Goal: Information Seeking & Learning: Learn about a topic

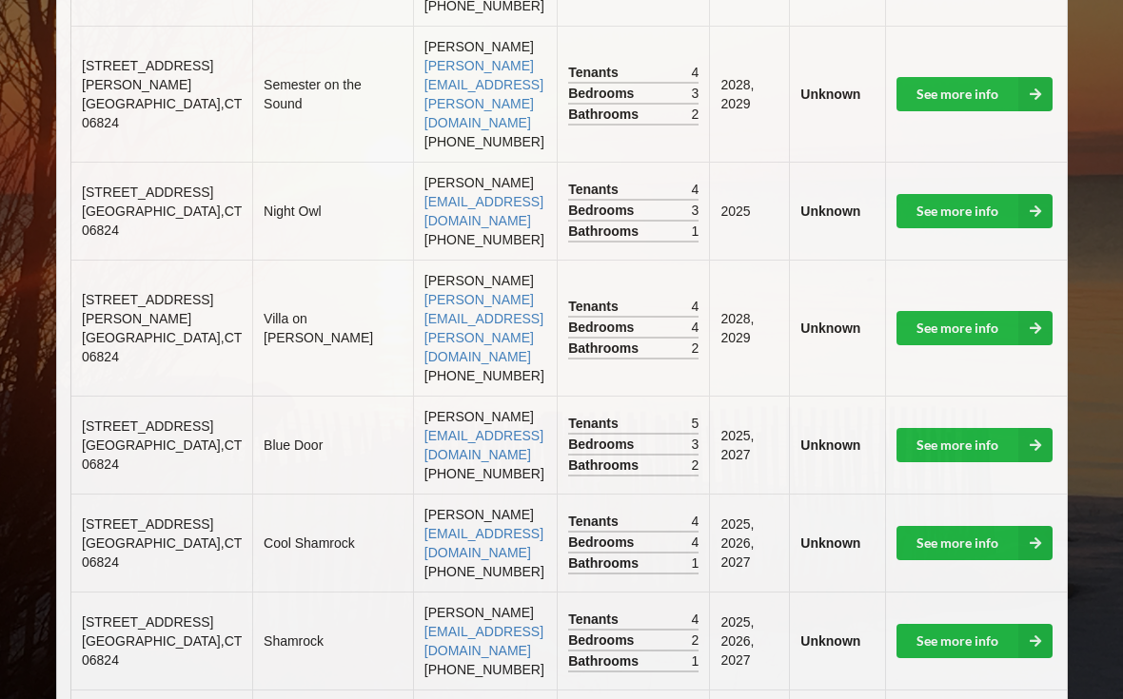
scroll to position [1232, 0]
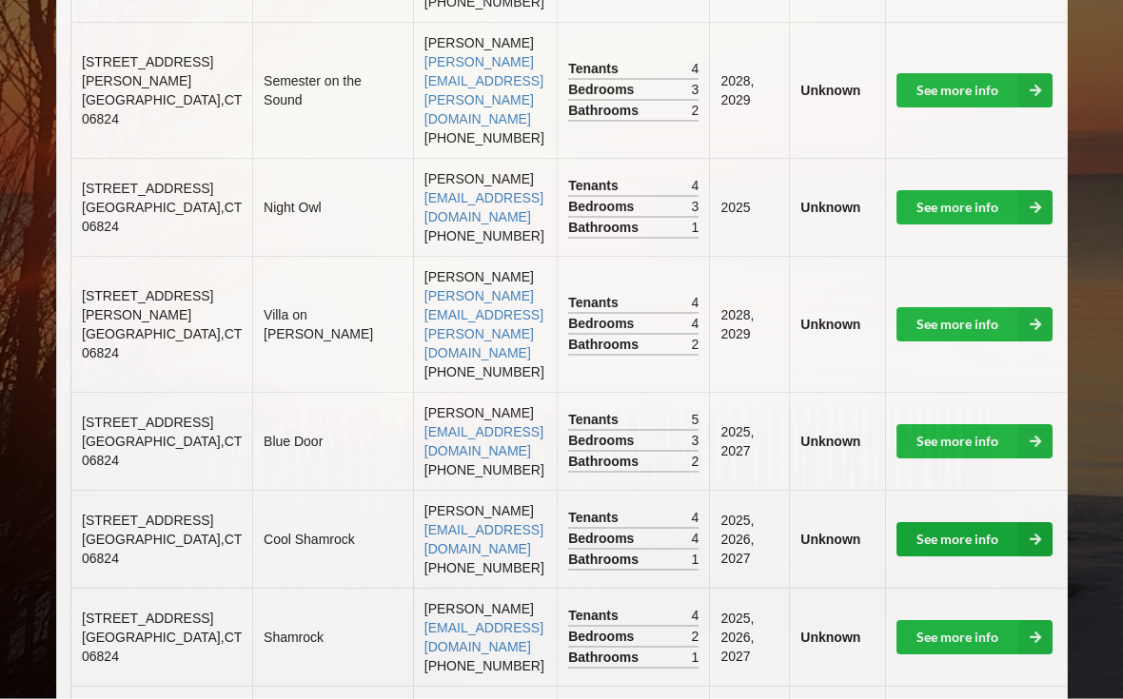
click at [1023, 523] on icon at bounding box center [1035, 540] width 34 height 34
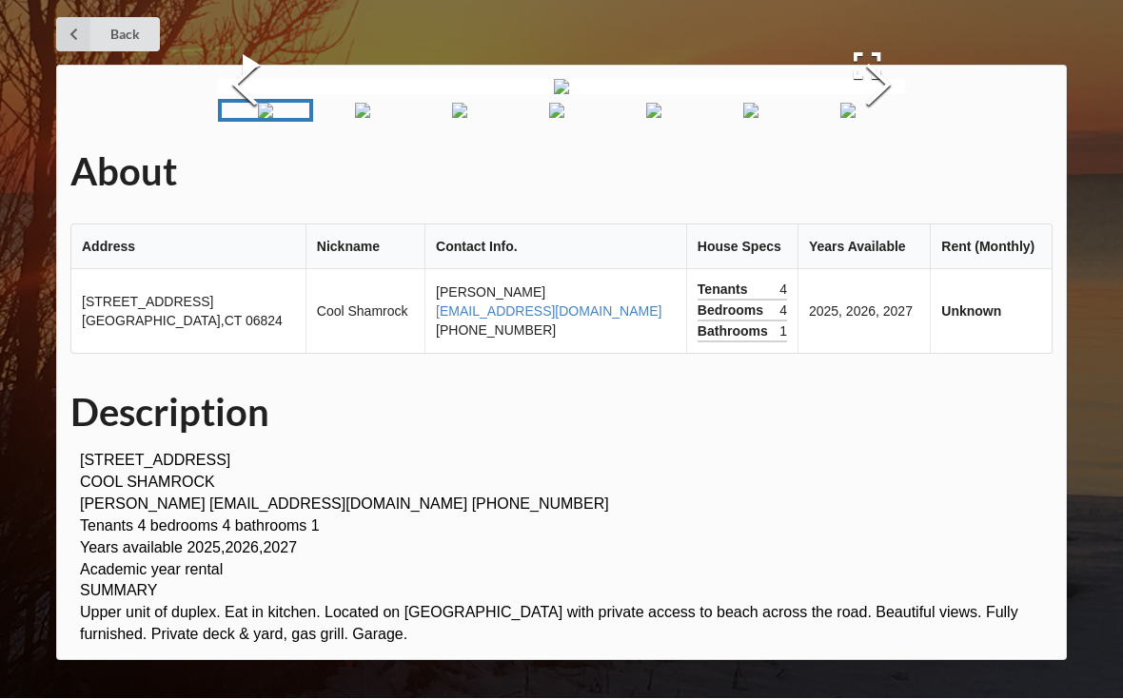
scroll to position [624, 0]
click at [881, 174] on button "Next Slide" at bounding box center [877, 88] width 53 height 172
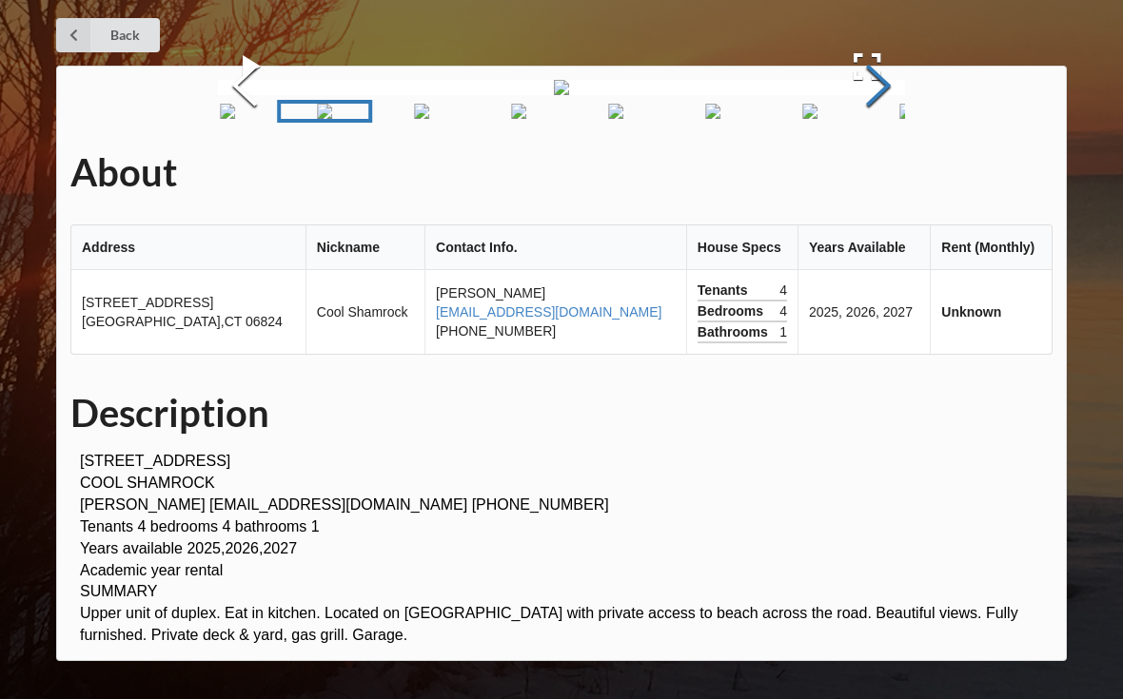
click at [878, 174] on button "Next Slide" at bounding box center [877, 88] width 53 height 172
click at [877, 174] on button "Next Slide" at bounding box center [877, 88] width 53 height 172
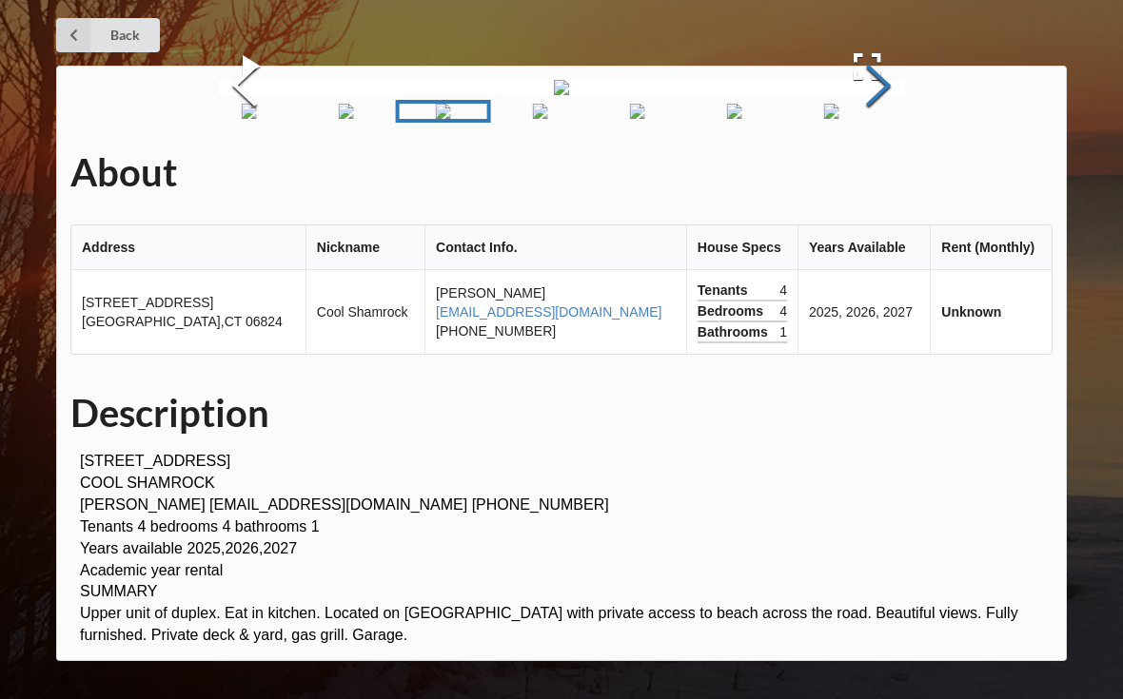
click at [875, 174] on button "Next Slide" at bounding box center [877, 88] width 53 height 172
click at [867, 174] on button "Next Slide" at bounding box center [877, 88] width 53 height 172
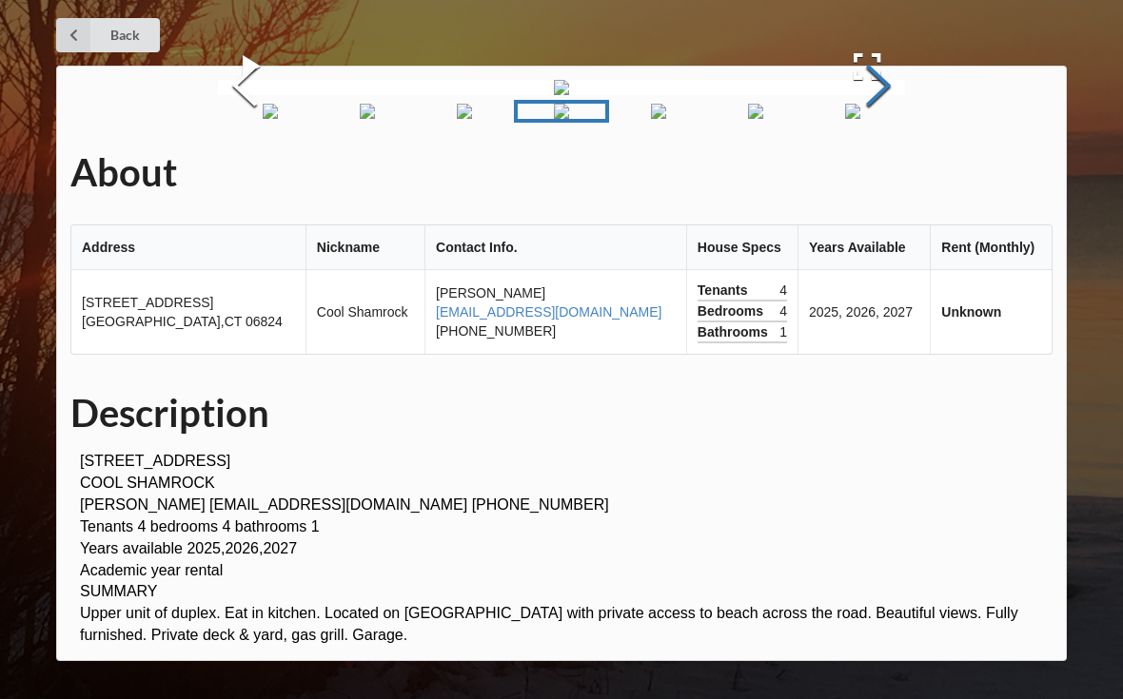
click at [876, 174] on button "Next Slide" at bounding box center [877, 88] width 53 height 172
click at [873, 174] on button "Next Slide" at bounding box center [877, 88] width 53 height 172
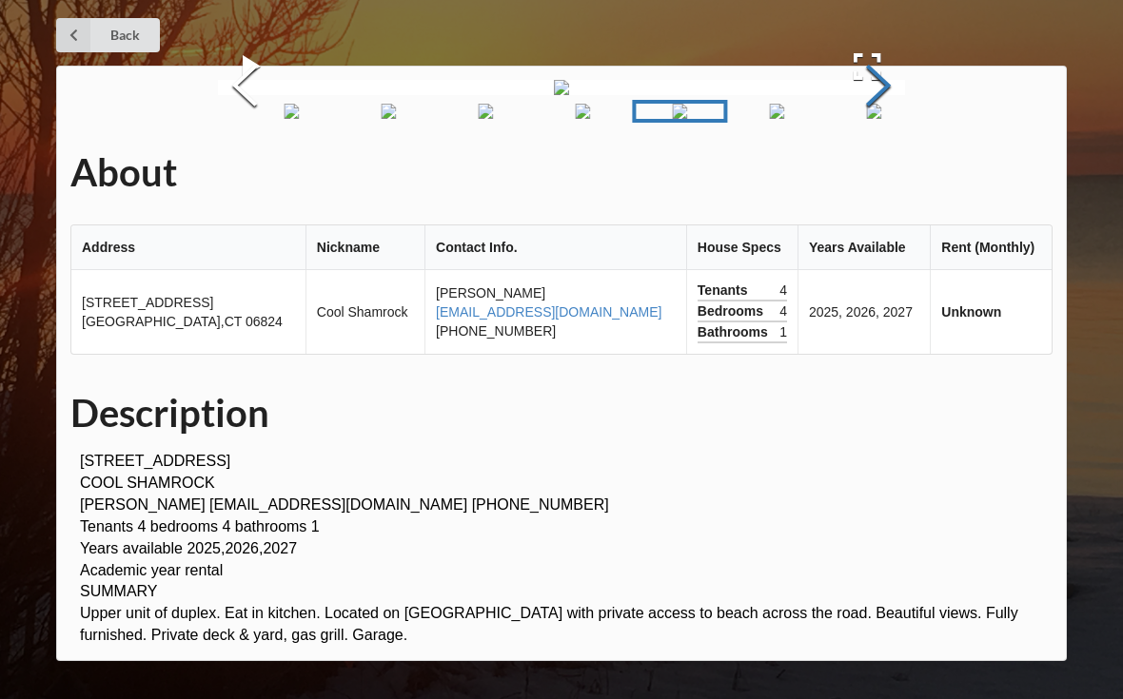
click at [880, 174] on button "Next Slide" at bounding box center [877, 88] width 53 height 172
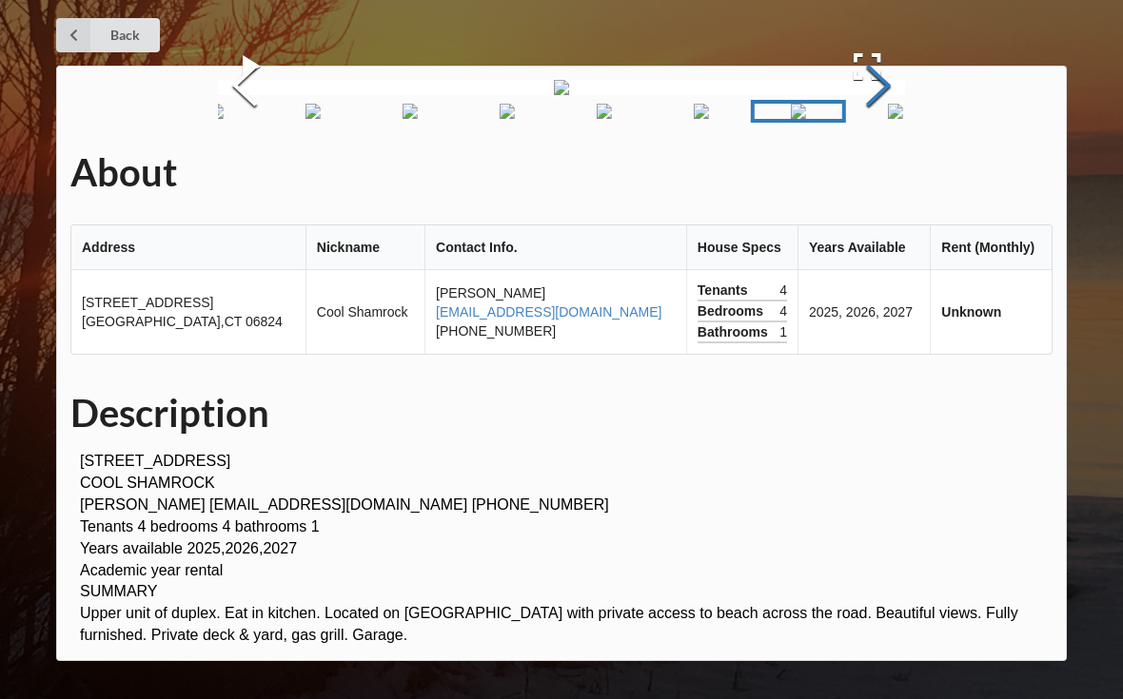
click at [869, 174] on button "Next Slide" at bounding box center [877, 88] width 53 height 172
click at [872, 174] on button "Next Slide" at bounding box center [877, 88] width 53 height 172
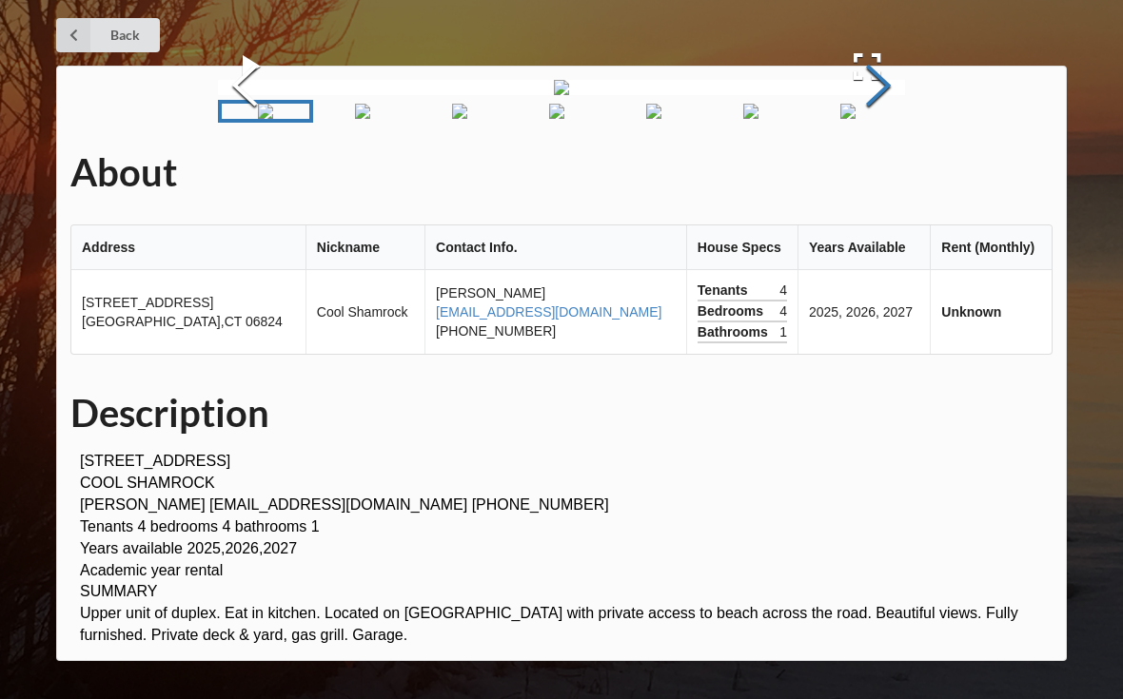
click at [883, 174] on button "Next Slide" at bounding box center [877, 88] width 53 height 172
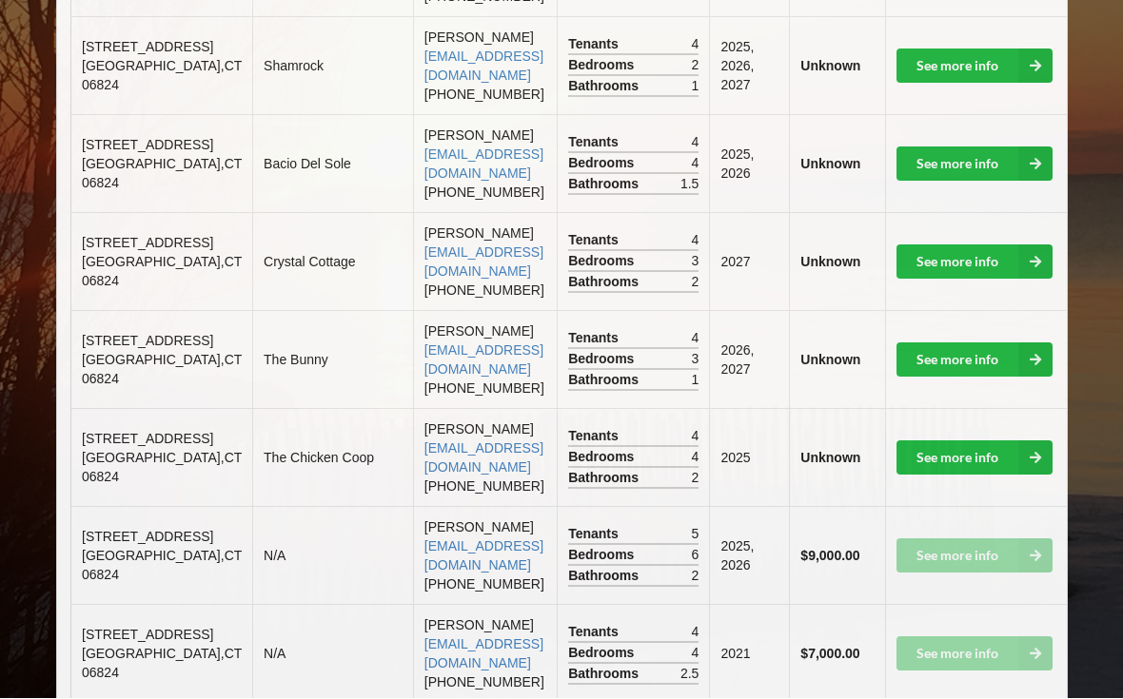
scroll to position [1812, 0]
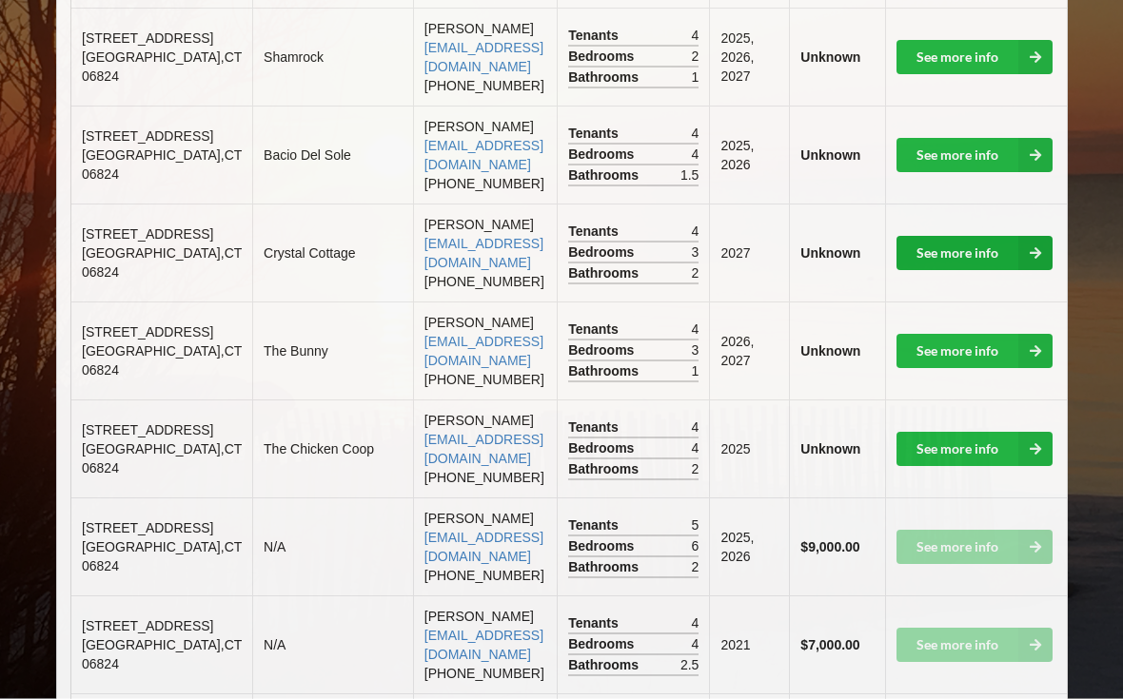
click at [987, 239] on link "See more info" at bounding box center [974, 254] width 156 height 34
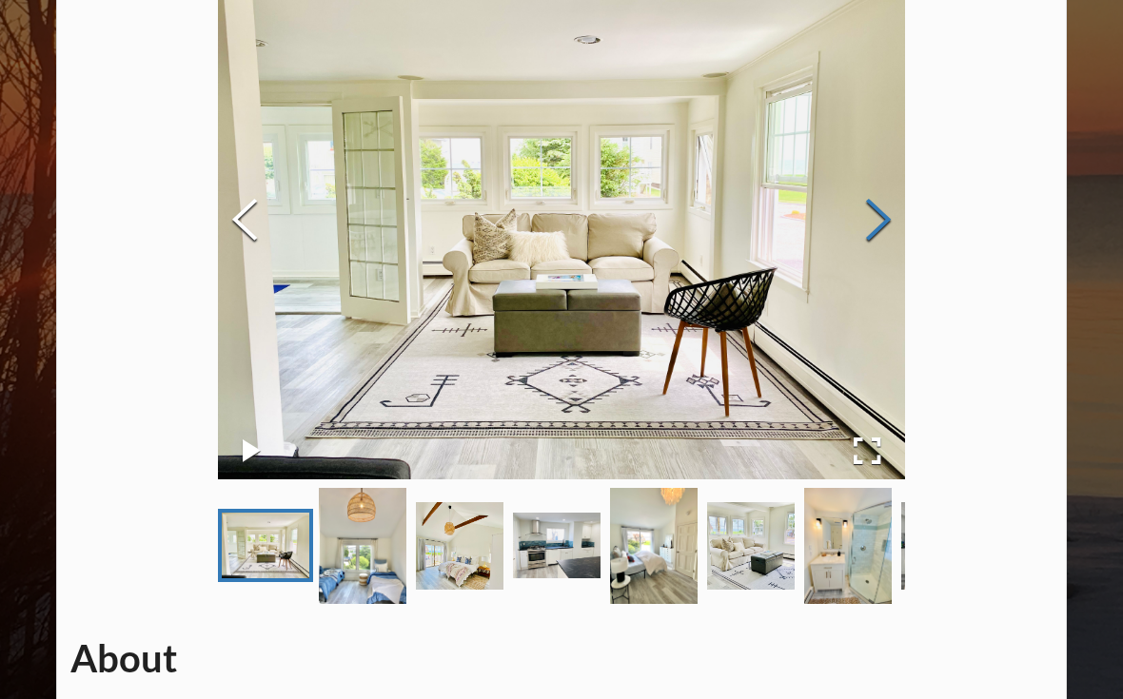
click at [897, 193] on button "Next Slide" at bounding box center [877, 221] width 53 height 172
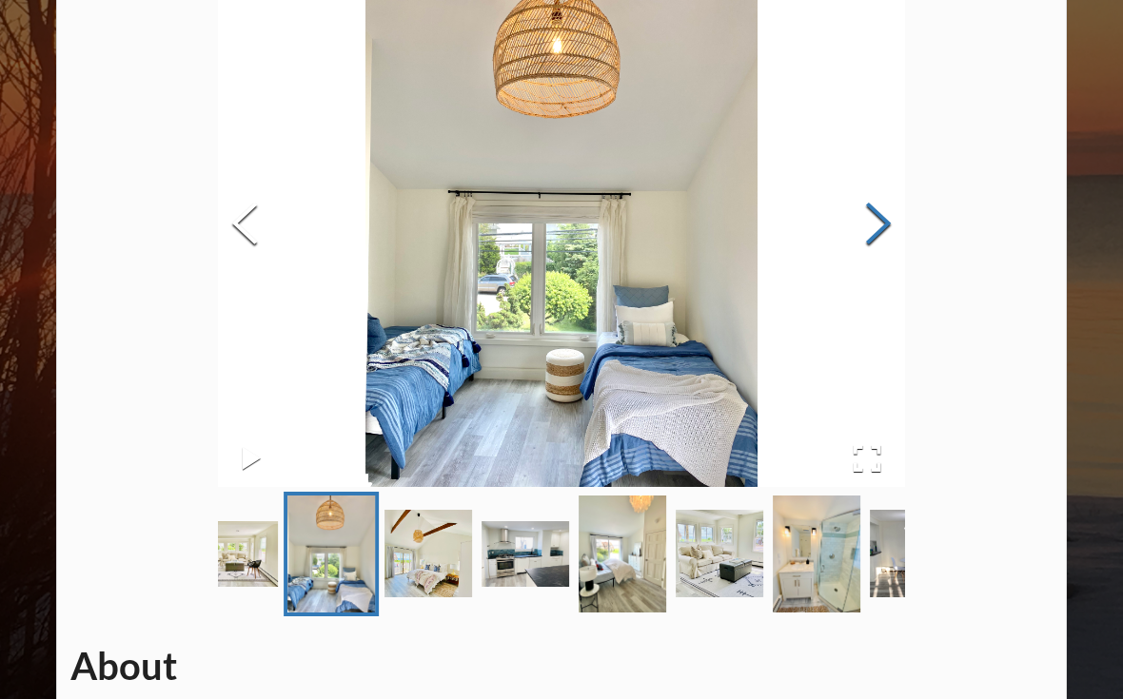
click at [880, 238] on button "Next Slide" at bounding box center [877, 226] width 53 height 172
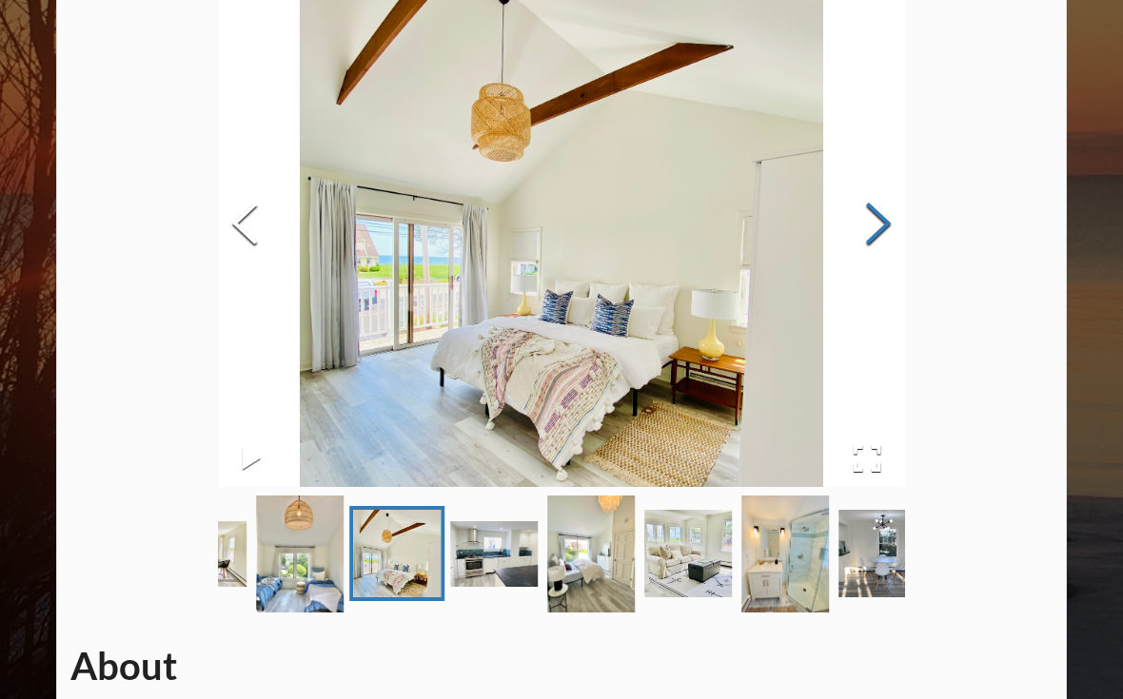
click at [885, 243] on button "Next Slide" at bounding box center [877, 226] width 53 height 172
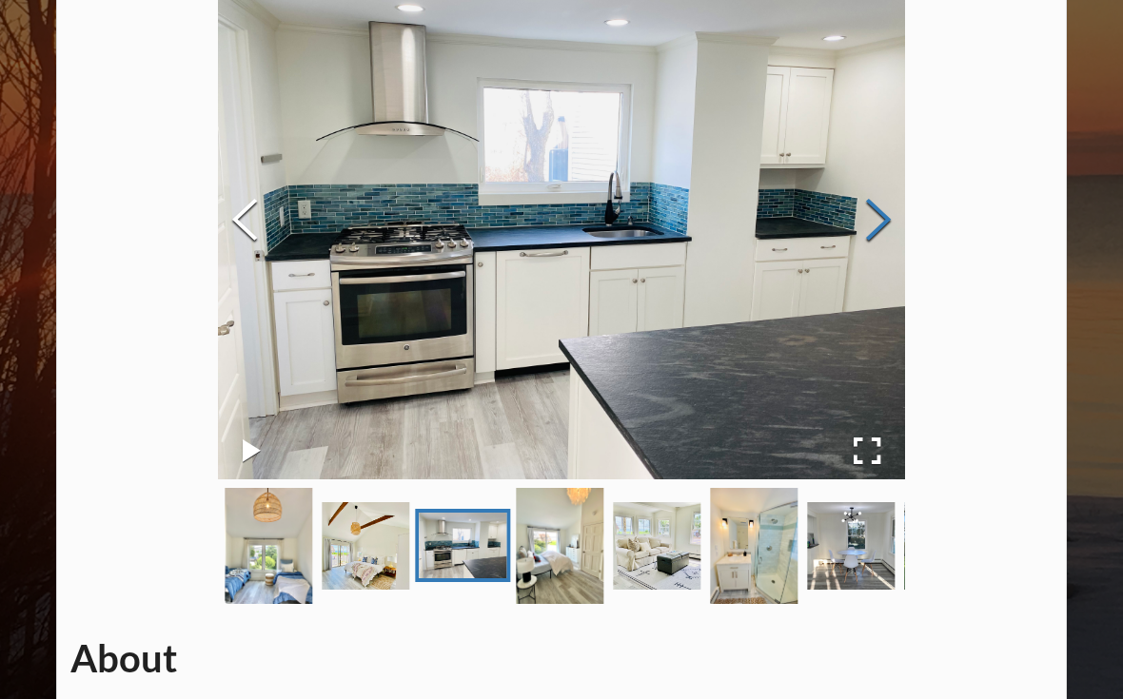
click at [892, 219] on button "Next Slide" at bounding box center [877, 221] width 53 height 172
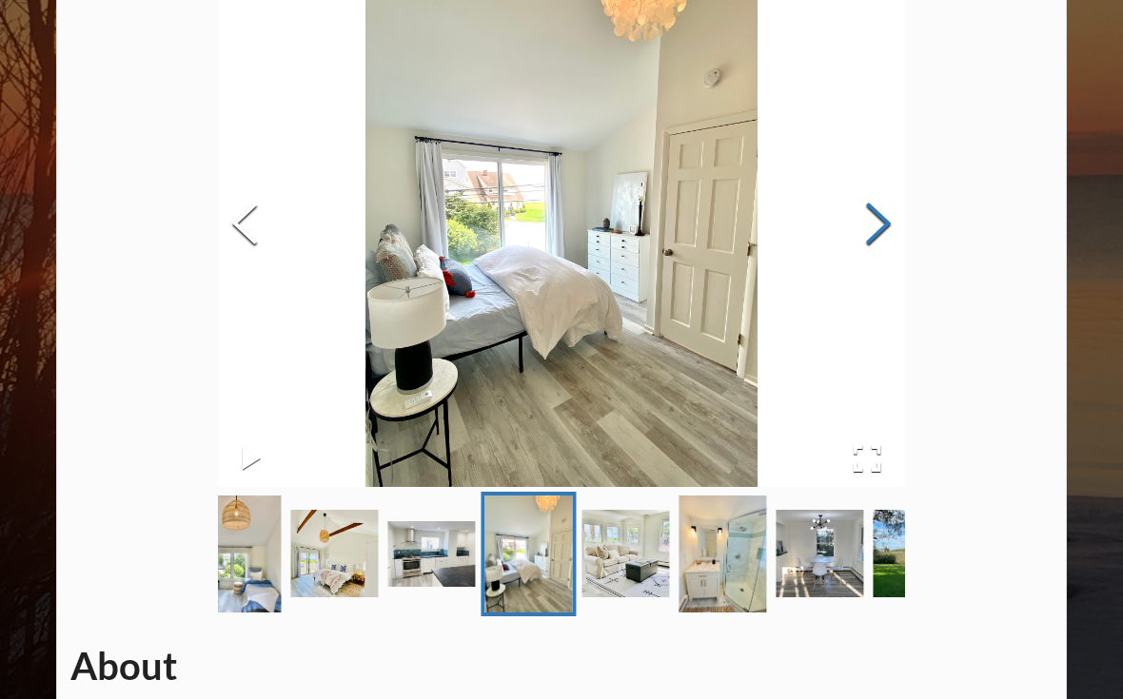
click at [874, 219] on button "Next Slide" at bounding box center [877, 226] width 53 height 172
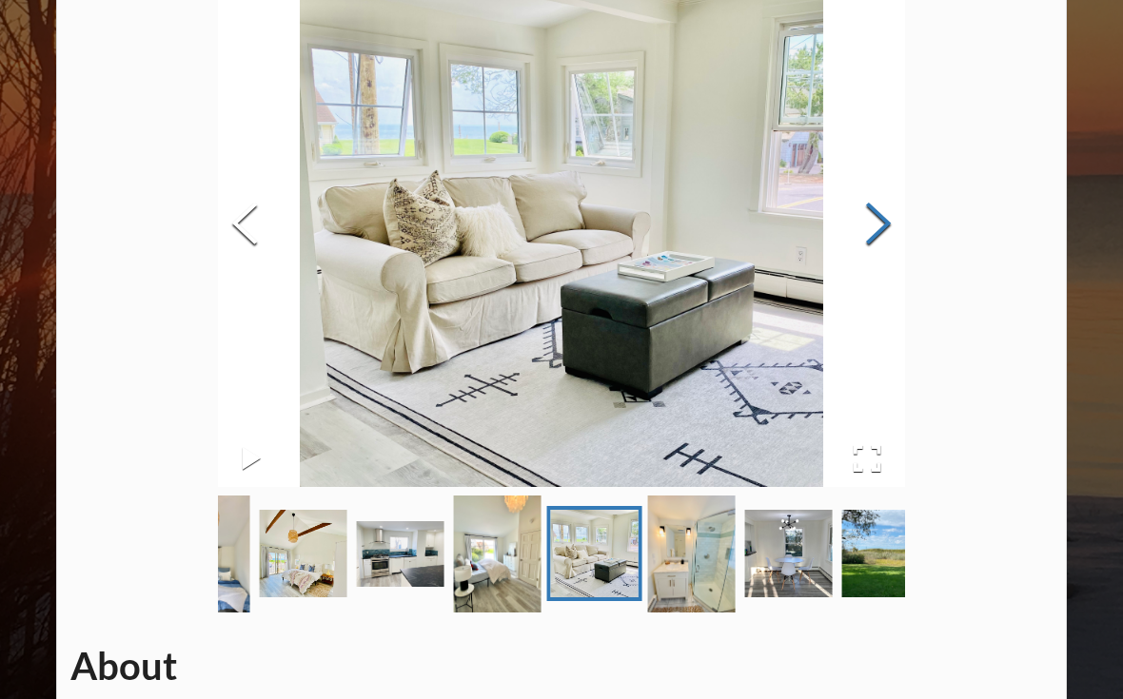
click at [878, 219] on button "Next Slide" at bounding box center [877, 226] width 53 height 172
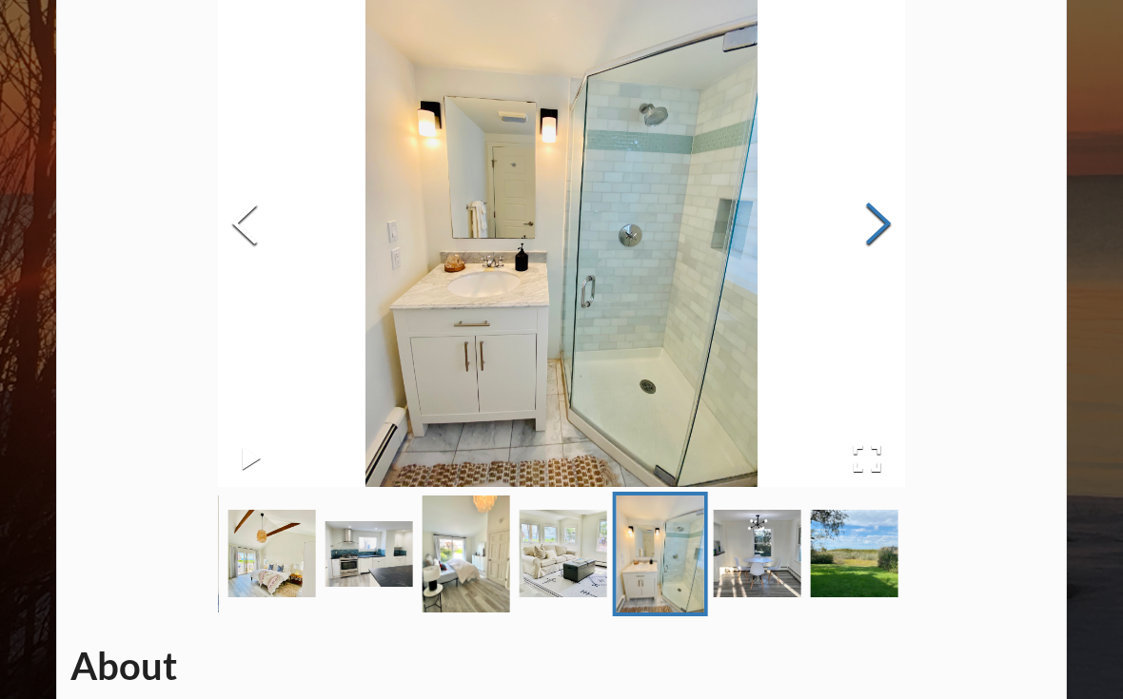
click at [872, 226] on button "Next Slide" at bounding box center [877, 226] width 53 height 172
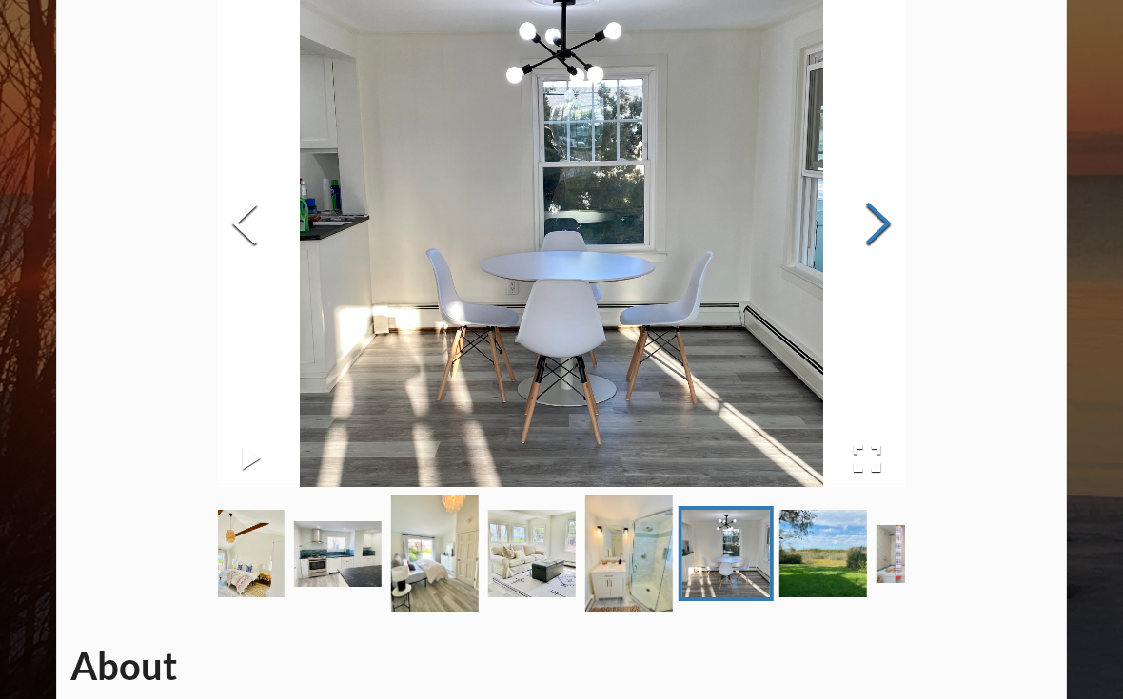
click at [871, 224] on button "Next Slide" at bounding box center [877, 226] width 53 height 172
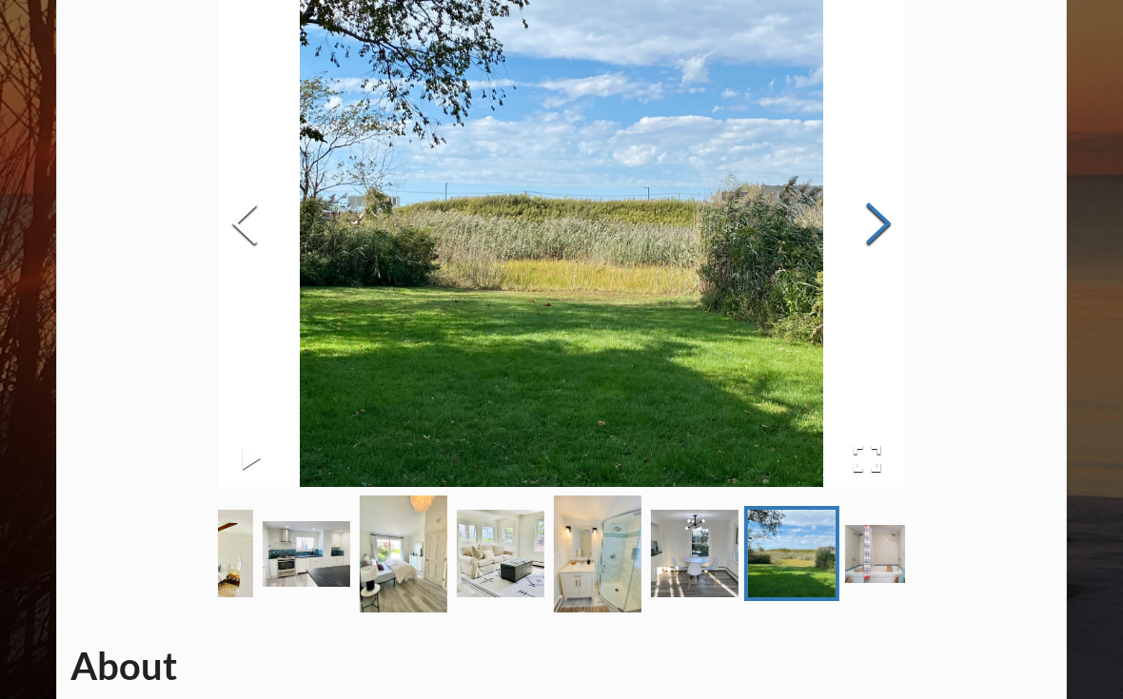
click at [872, 227] on button "Next Slide" at bounding box center [877, 226] width 53 height 172
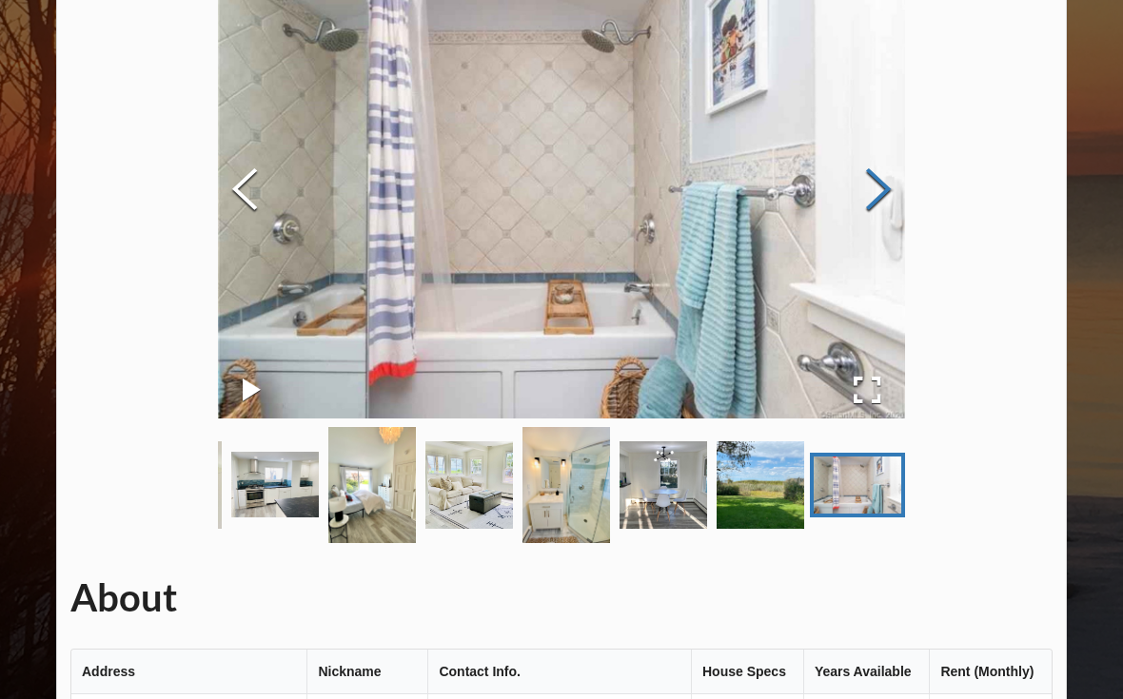
click at [873, 202] on button "Next Slide" at bounding box center [877, 192] width 53 height 172
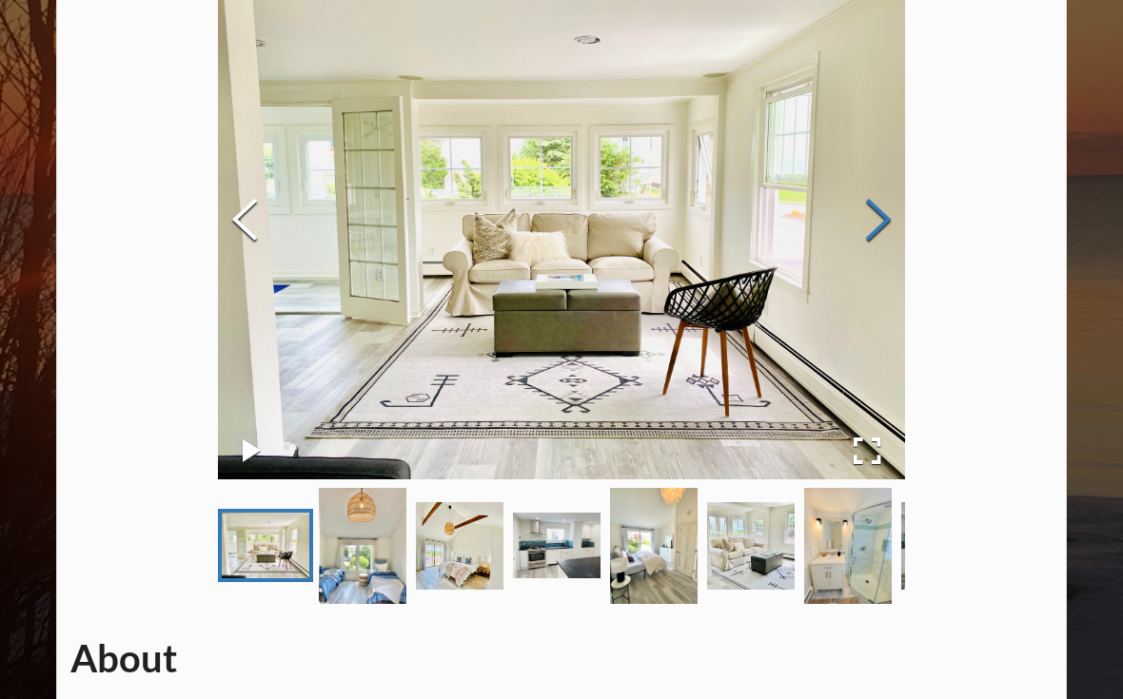
click at [869, 203] on button "Next Slide" at bounding box center [877, 221] width 53 height 172
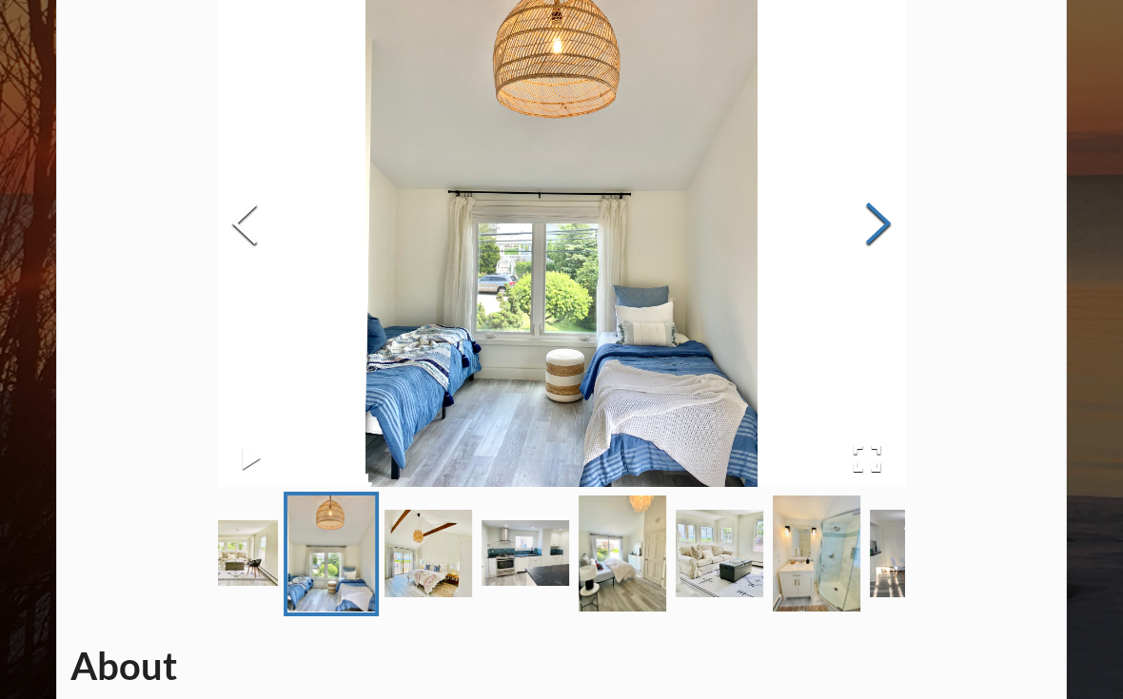
click at [868, 228] on button "Next Slide" at bounding box center [877, 226] width 53 height 172
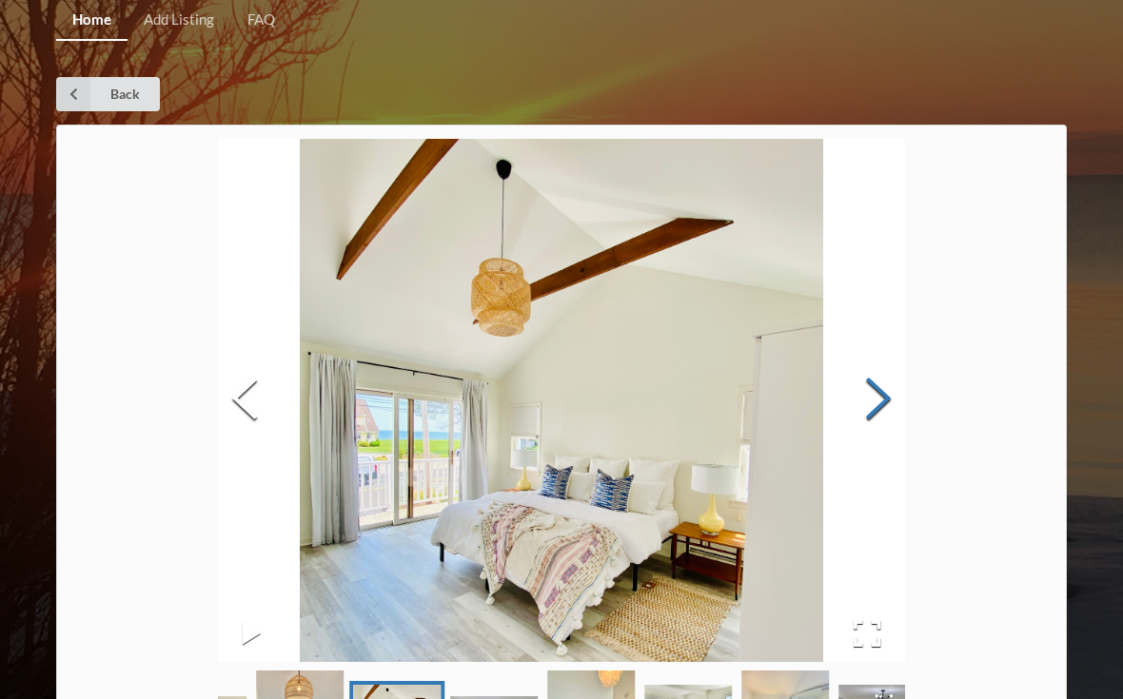
scroll to position [0, 0]
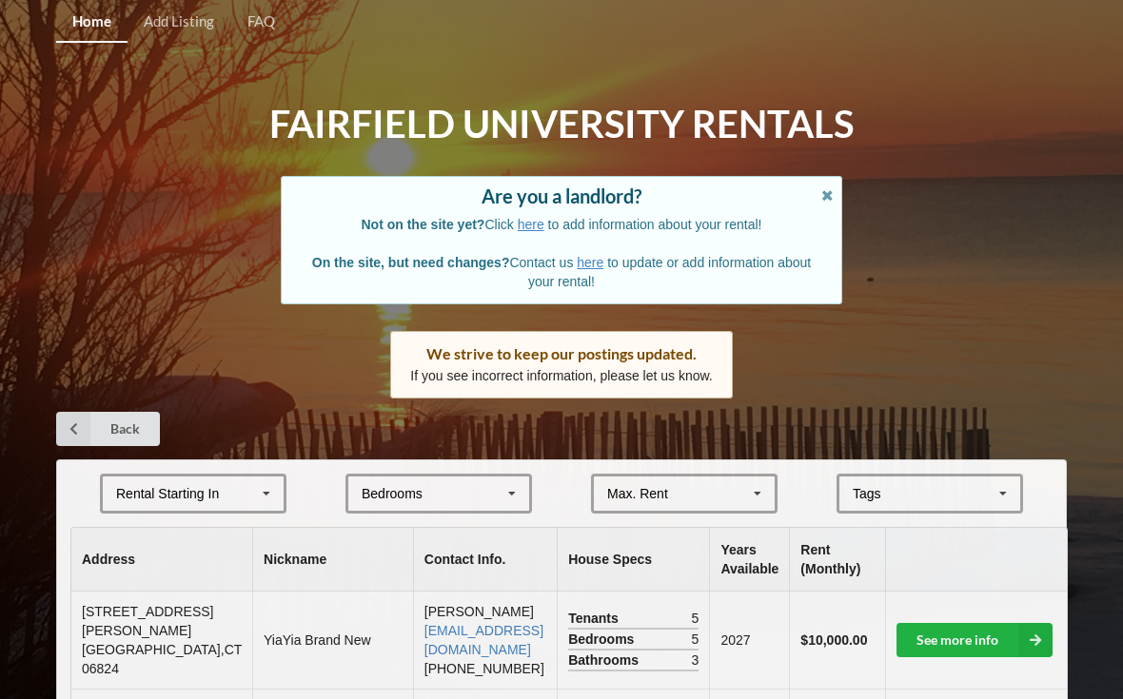
scroll to position [1812, 0]
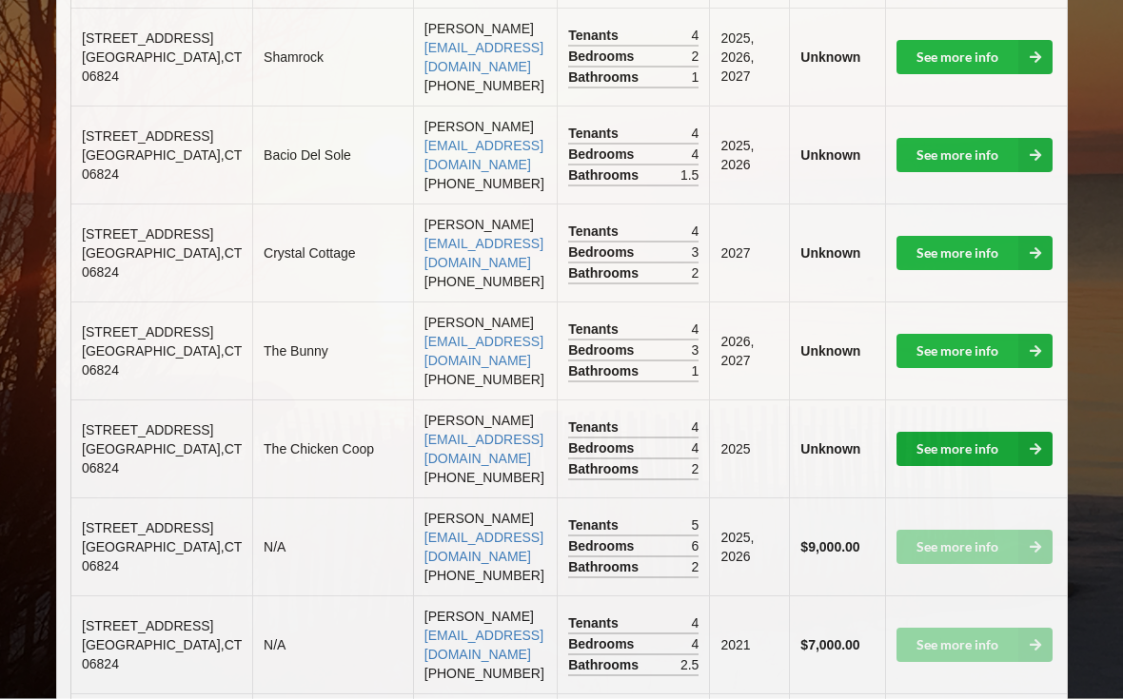
click at [1018, 467] on icon at bounding box center [1035, 450] width 34 height 34
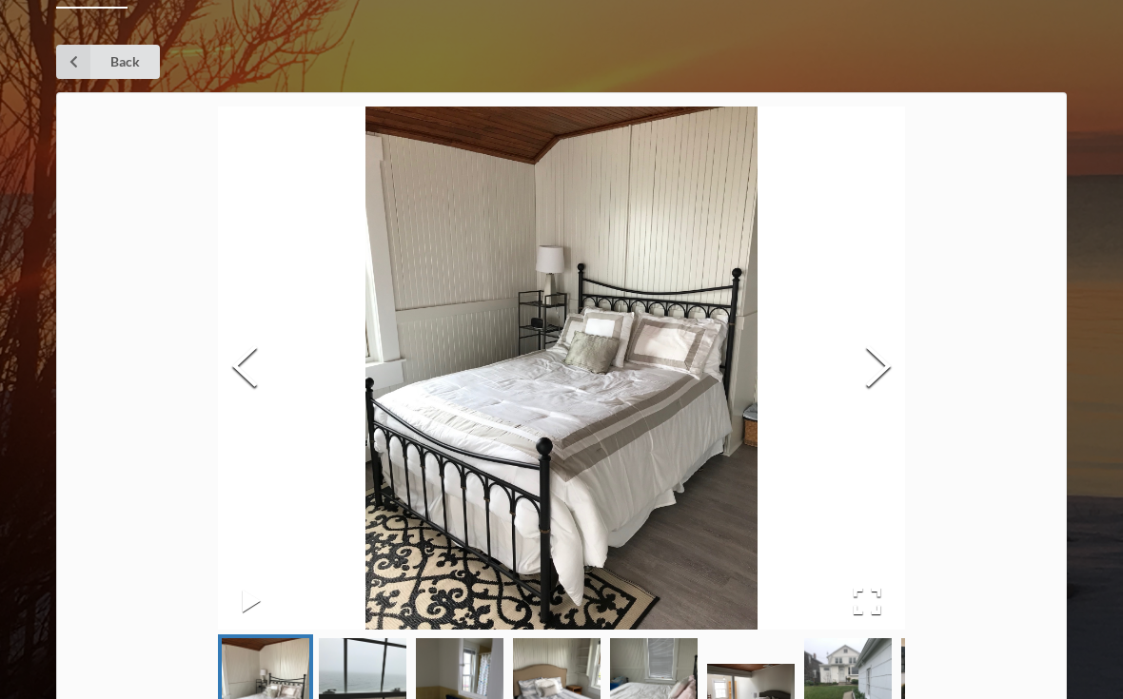
click at [870, 377] on button "Next Slide" at bounding box center [877, 369] width 53 height 172
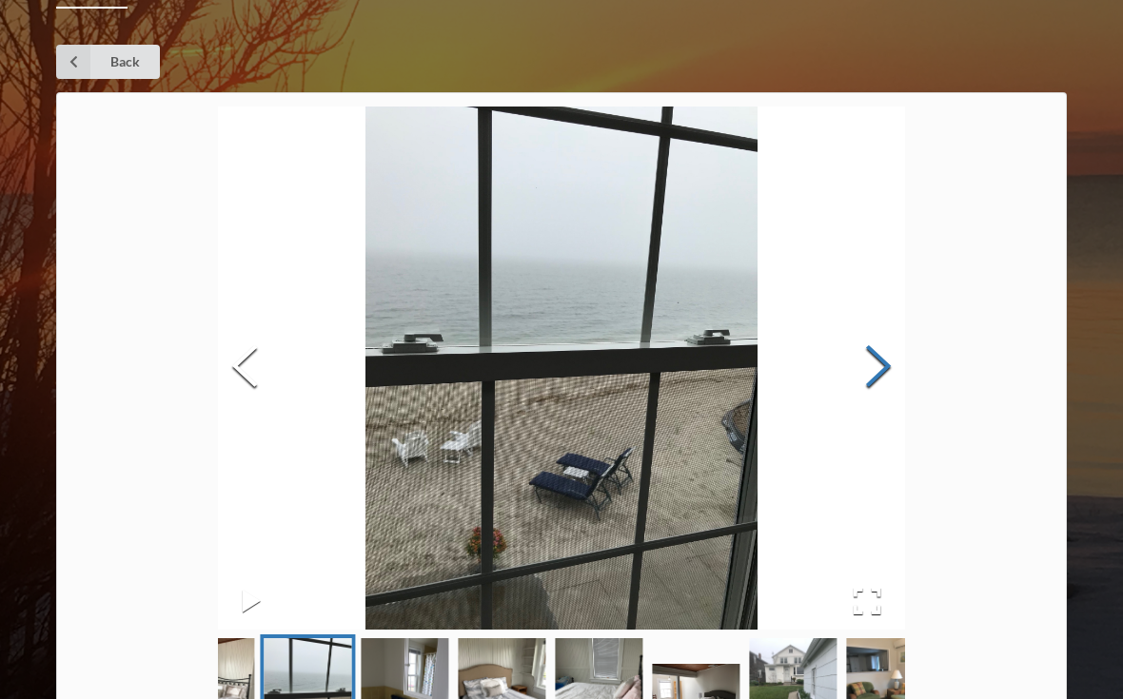
click at [884, 360] on button "Next Slide" at bounding box center [877, 369] width 53 height 172
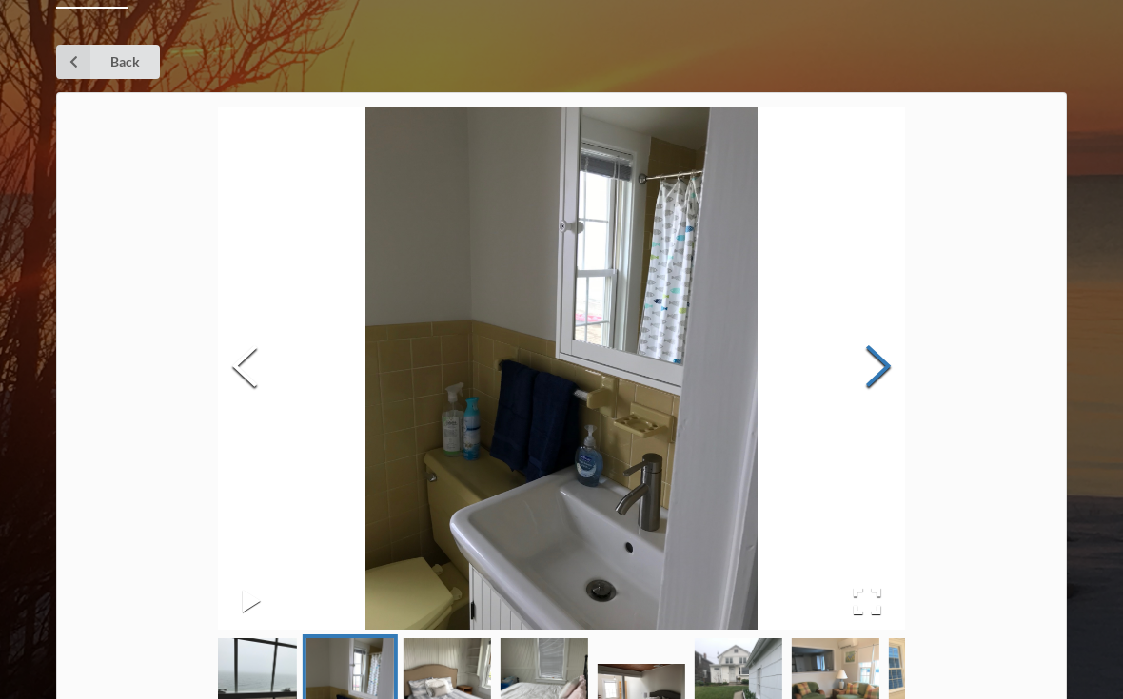
click at [881, 361] on button "Next Slide" at bounding box center [877, 369] width 53 height 172
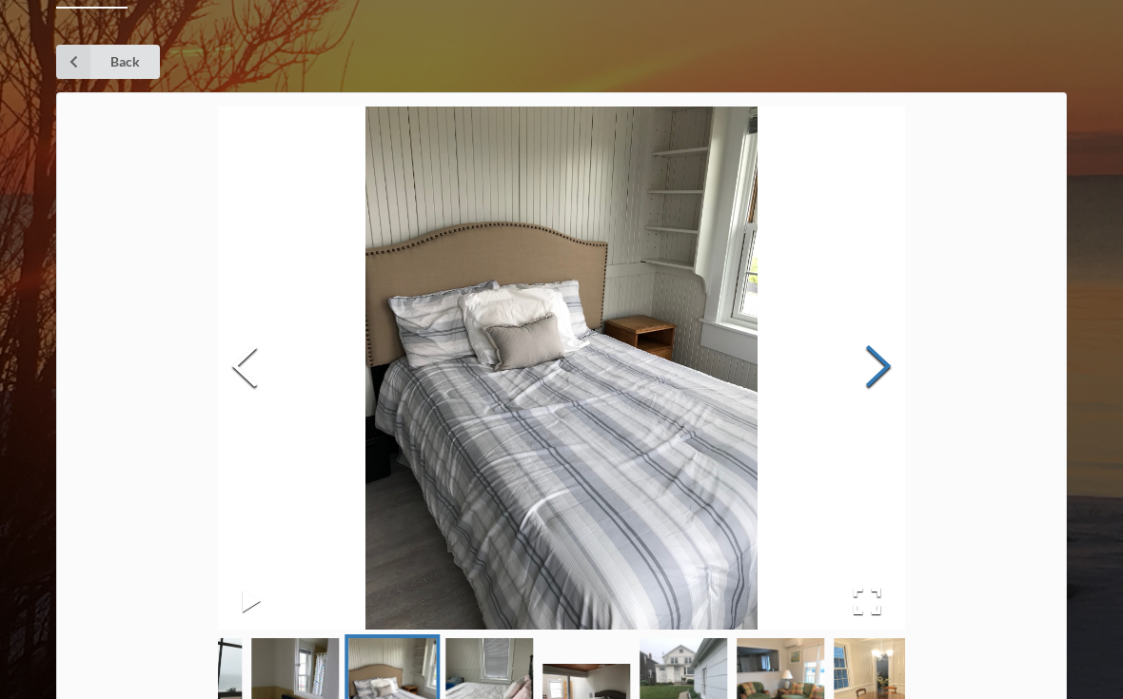
click at [878, 360] on button "Next Slide" at bounding box center [877, 369] width 53 height 172
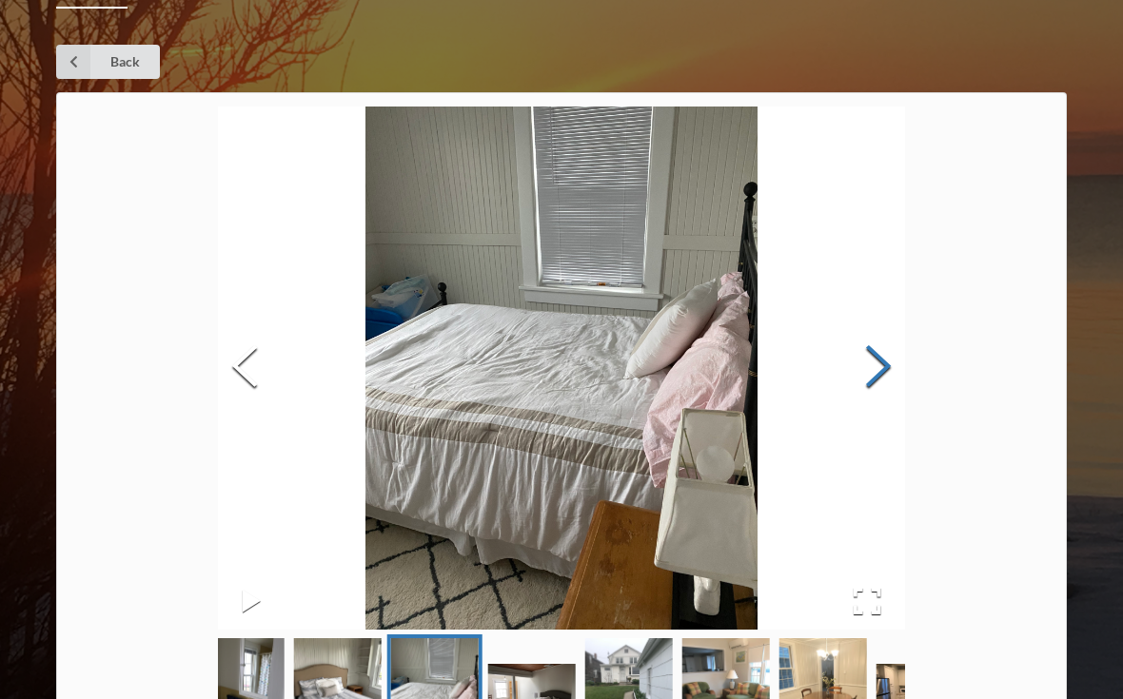
click at [870, 361] on button "Next Slide" at bounding box center [877, 369] width 53 height 172
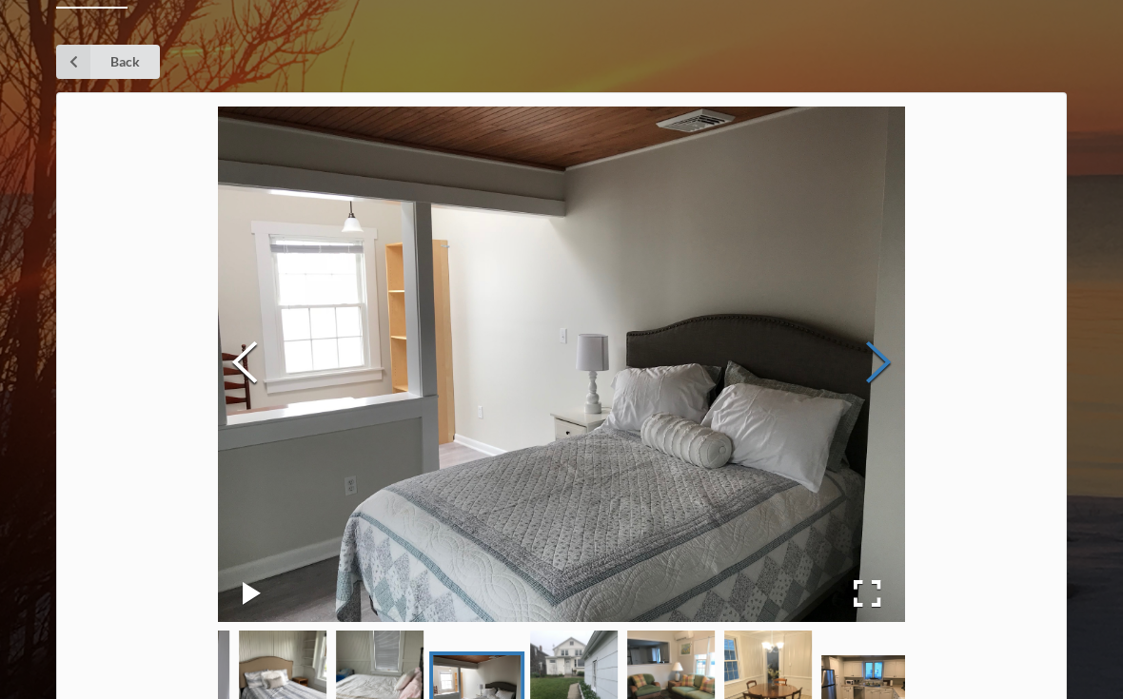
click at [877, 354] on button "Next Slide" at bounding box center [877, 364] width 53 height 172
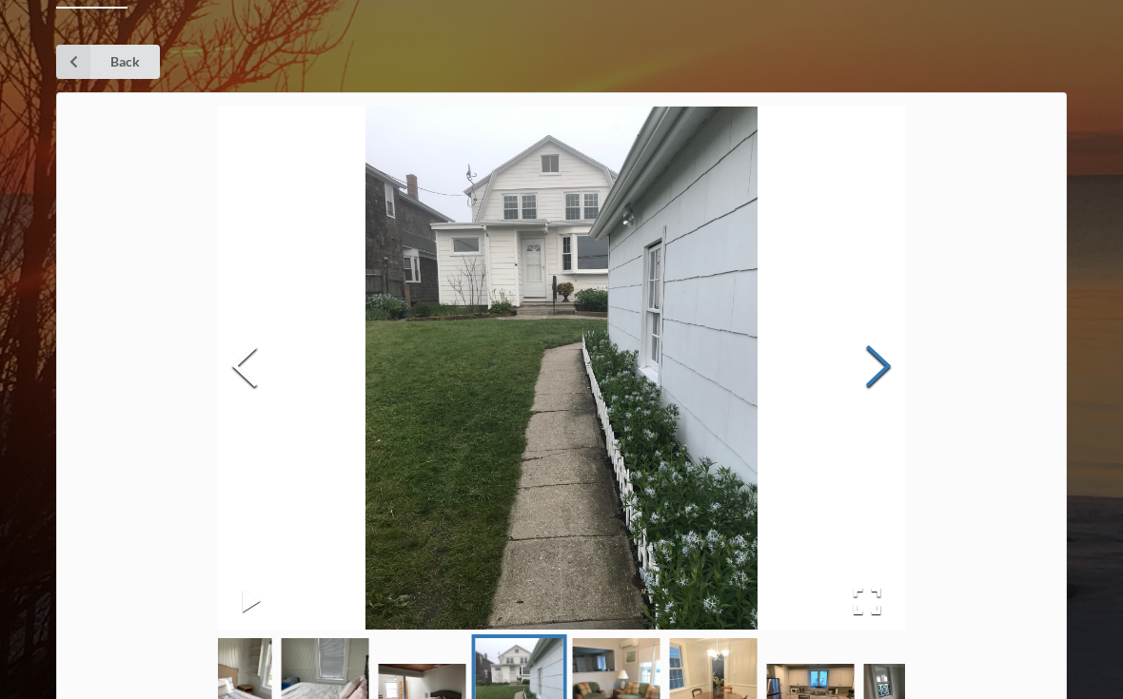
click at [871, 361] on button "Next Slide" at bounding box center [877, 369] width 53 height 172
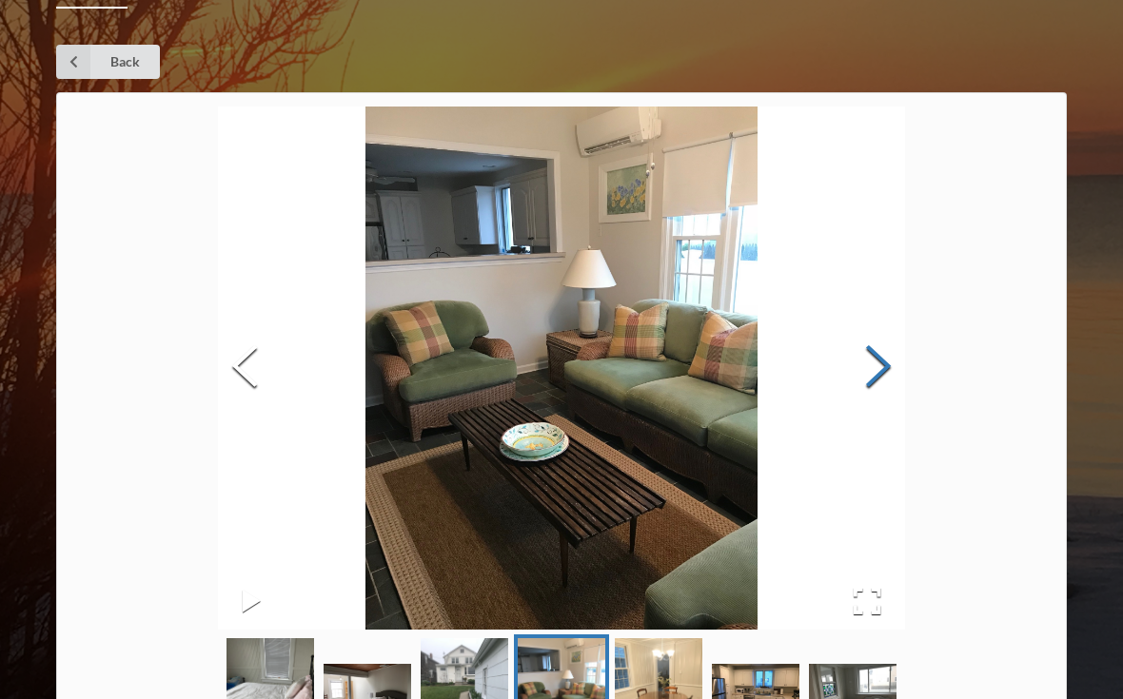
click at [873, 358] on button "Next Slide" at bounding box center [877, 369] width 53 height 172
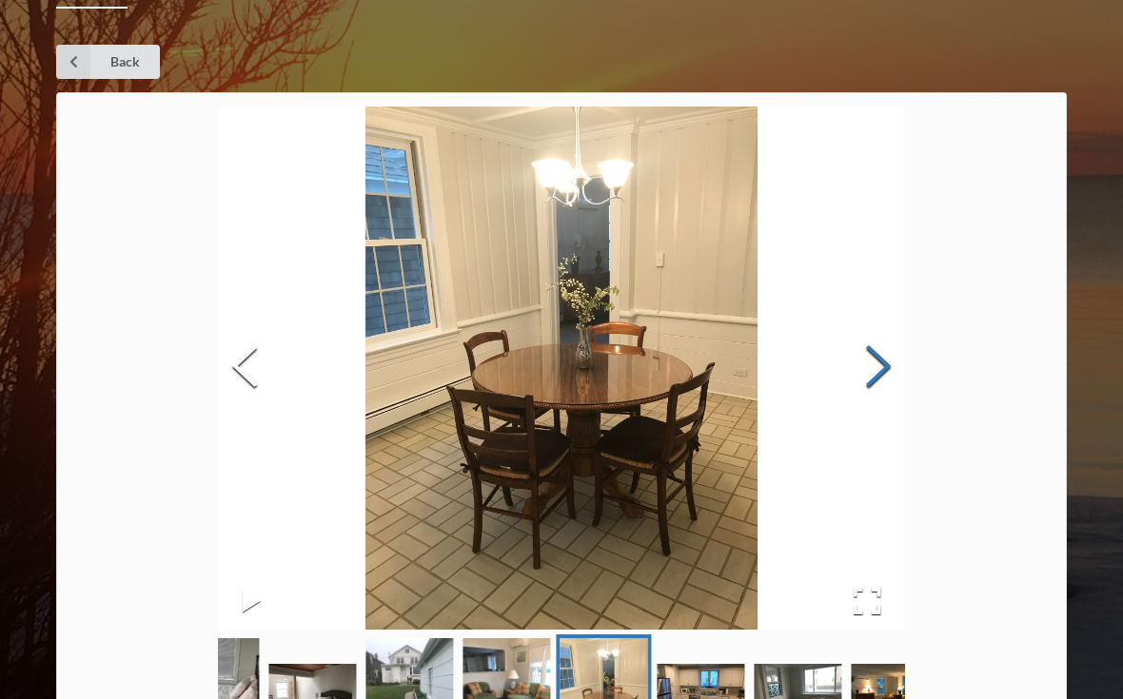
click at [875, 359] on button "Next Slide" at bounding box center [877, 369] width 53 height 172
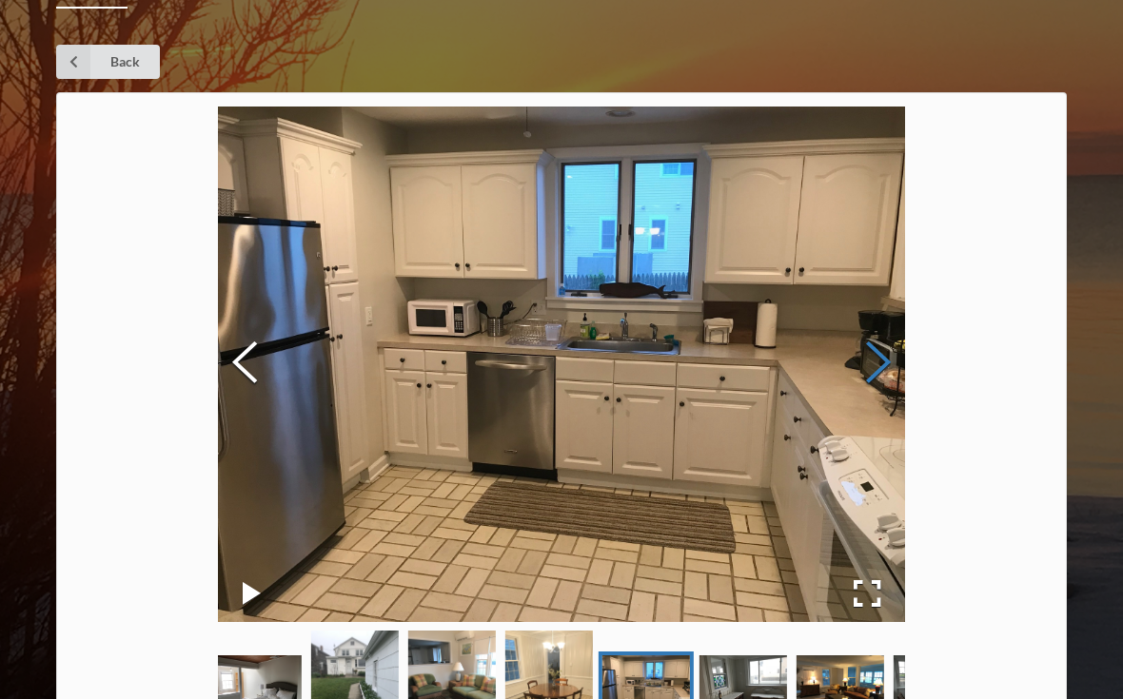
click at [888, 350] on button "Next Slide" at bounding box center [877, 364] width 53 height 172
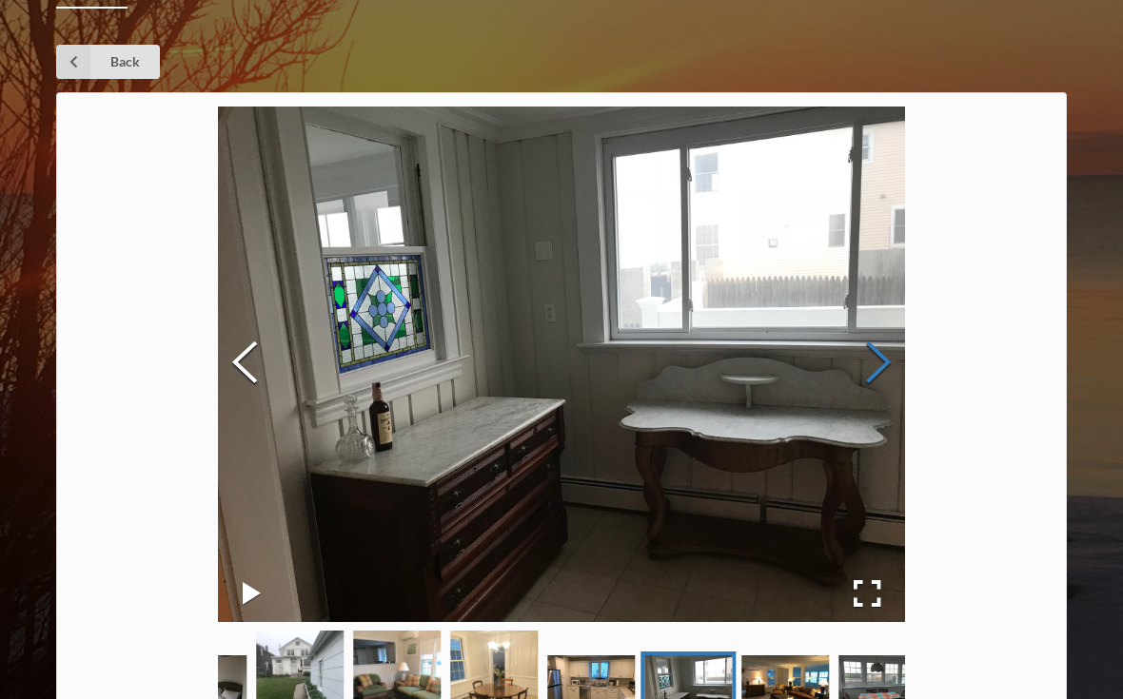
click at [882, 355] on button "Next Slide" at bounding box center [877, 364] width 53 height 172
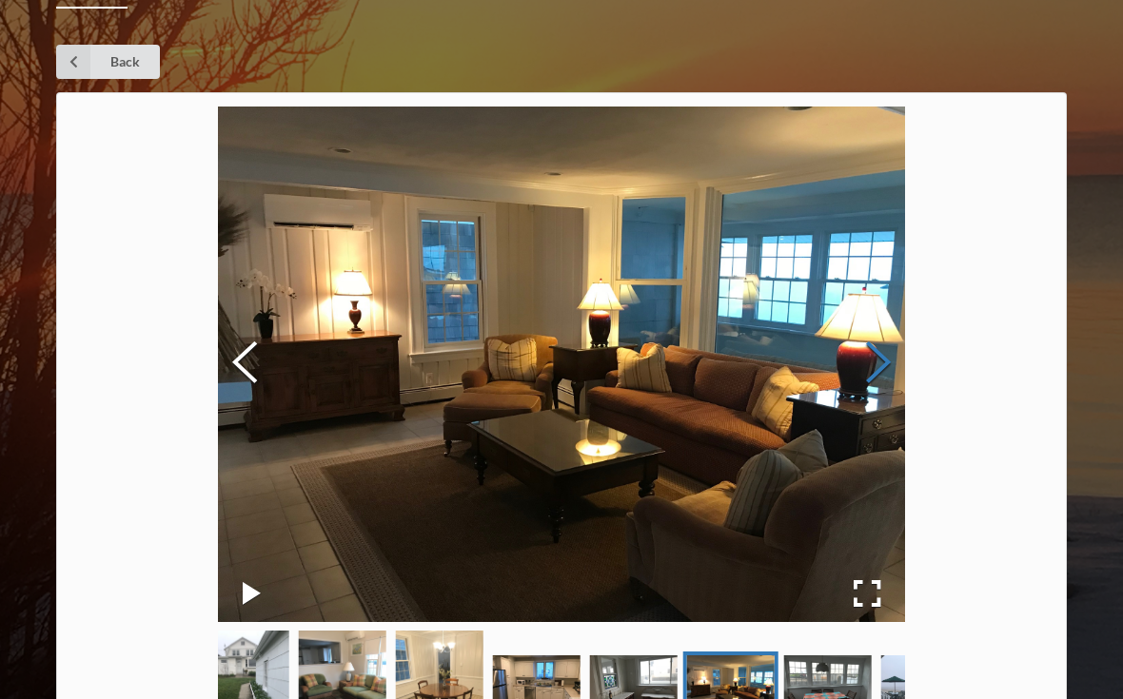
click at [875, 357] on button "Next Slide" at bounding box center [877, 364] width 53 height 172
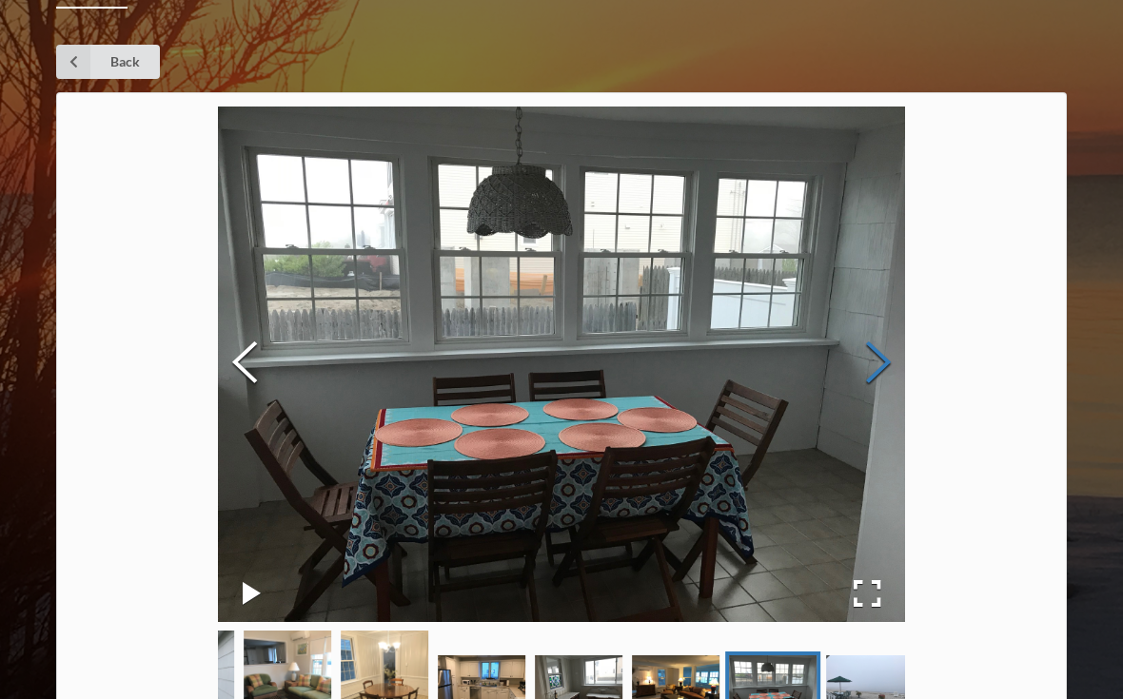
click at [877, 358] on button "Next Slide" at bounding box center [877, 364] width 53 height 172
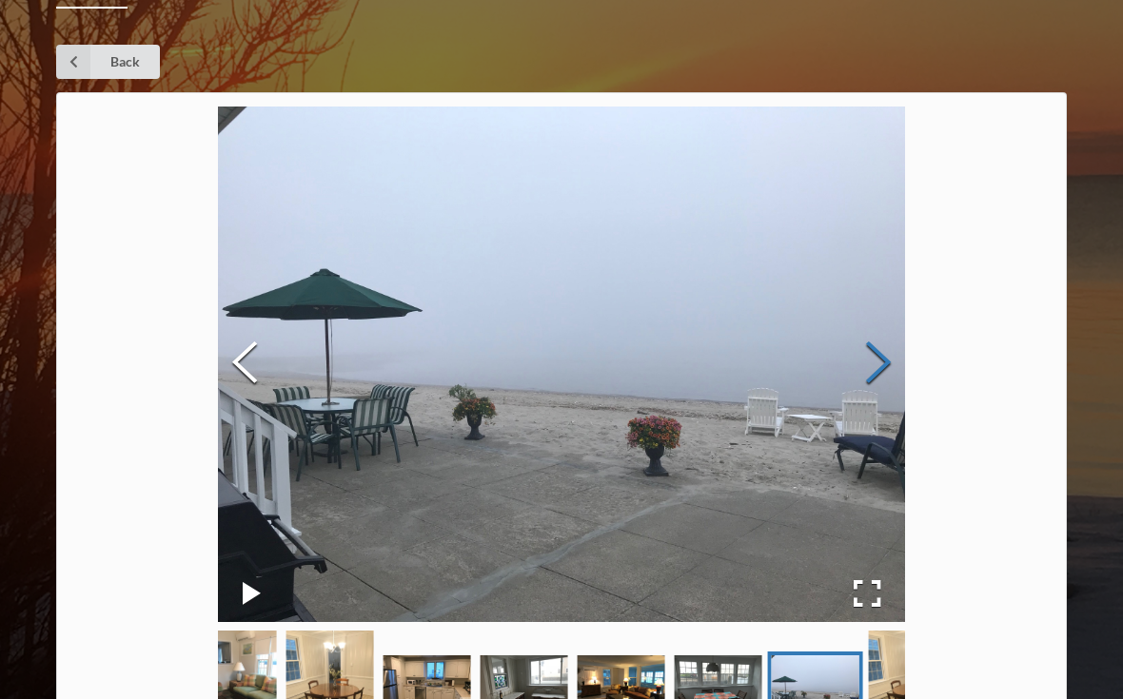
click at [883, 350] on button "Next Slide" at bounding box center [877, 364] width 53 height 172
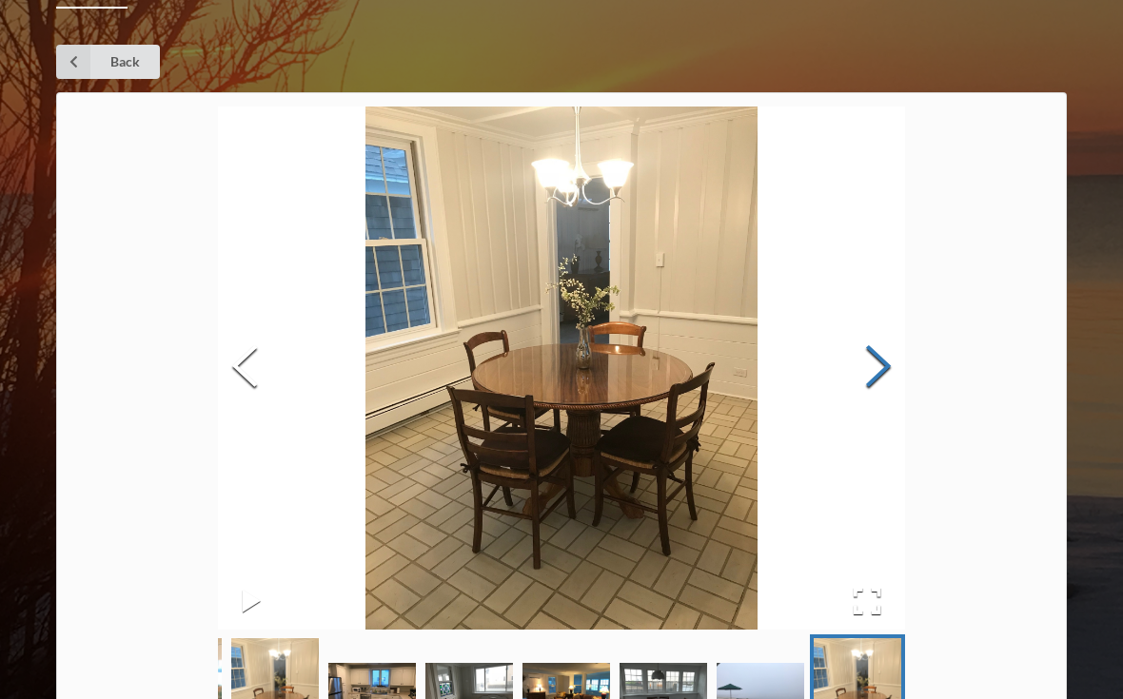
click at [888, 361] on button "Next Slide" at bounding box center [877, 369] width 53 height 172
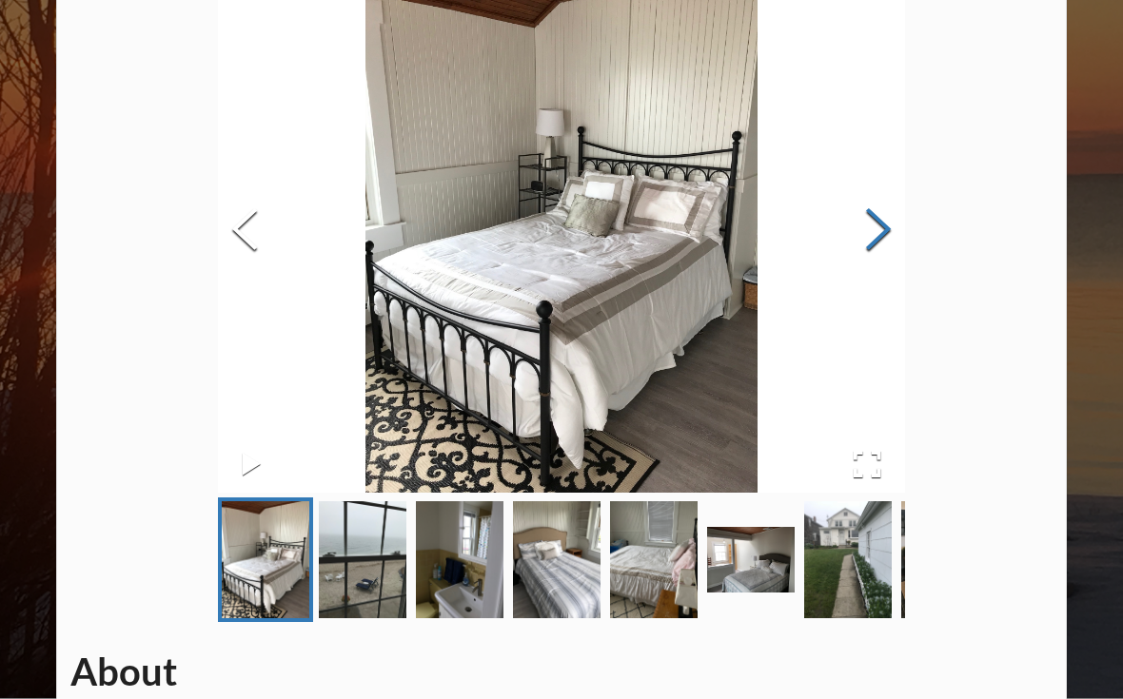
scroll to position [137, 0]
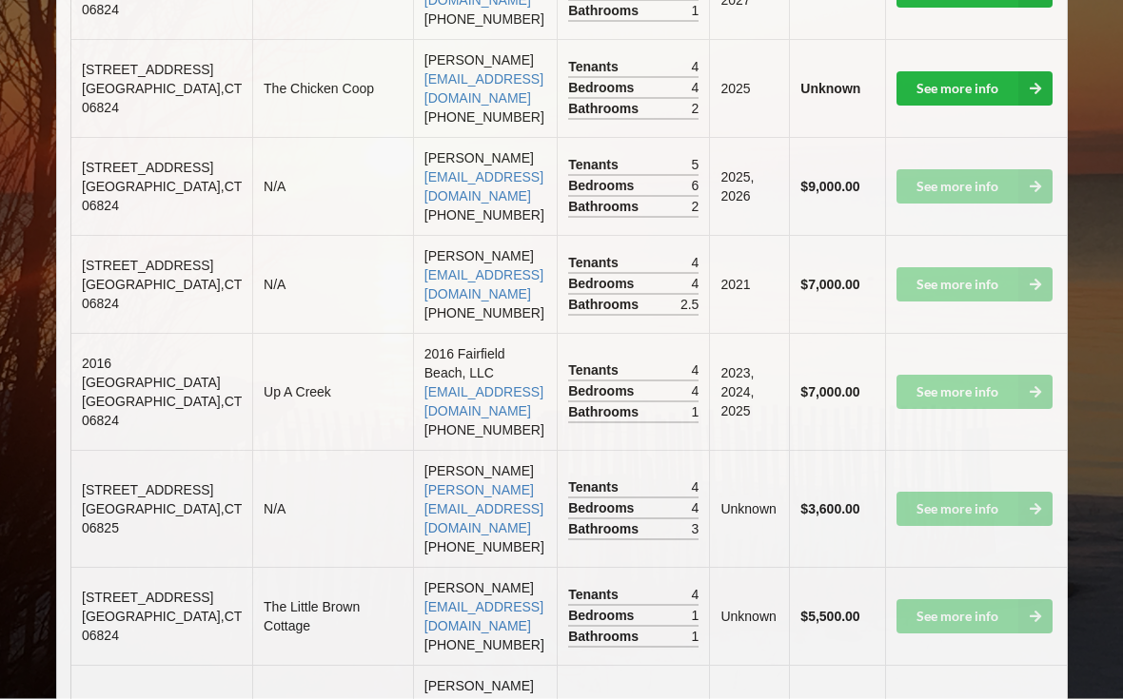
scroll to position [2174, 0]
click at [1009, 450] on td "See more info" at bounding box center [976, 391] width 182 height 117
click at [994, 446] on td "See more info" at bounding box center [976, 391] width 182 height 117
click at [992, 449] on td "See more info" at bounding box center [976, 391] width 182 height 117
click at [972, 450] on td "See more info" at bounding box center [976, 391] width 182 height 117
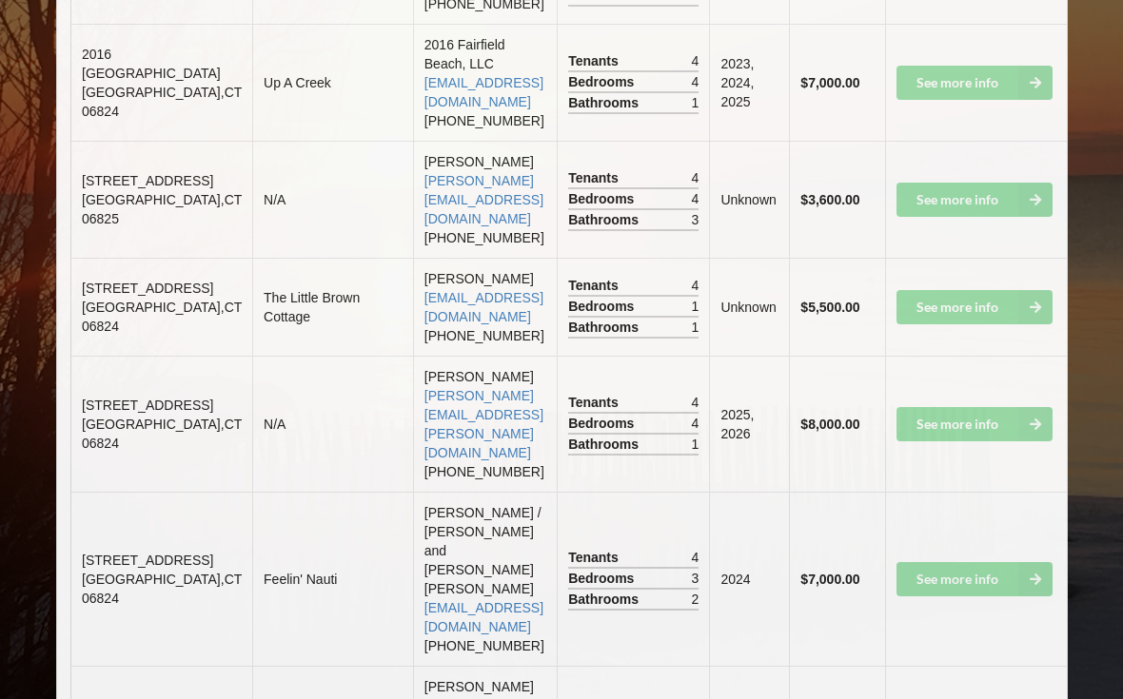
scroll to position [2491, 0]
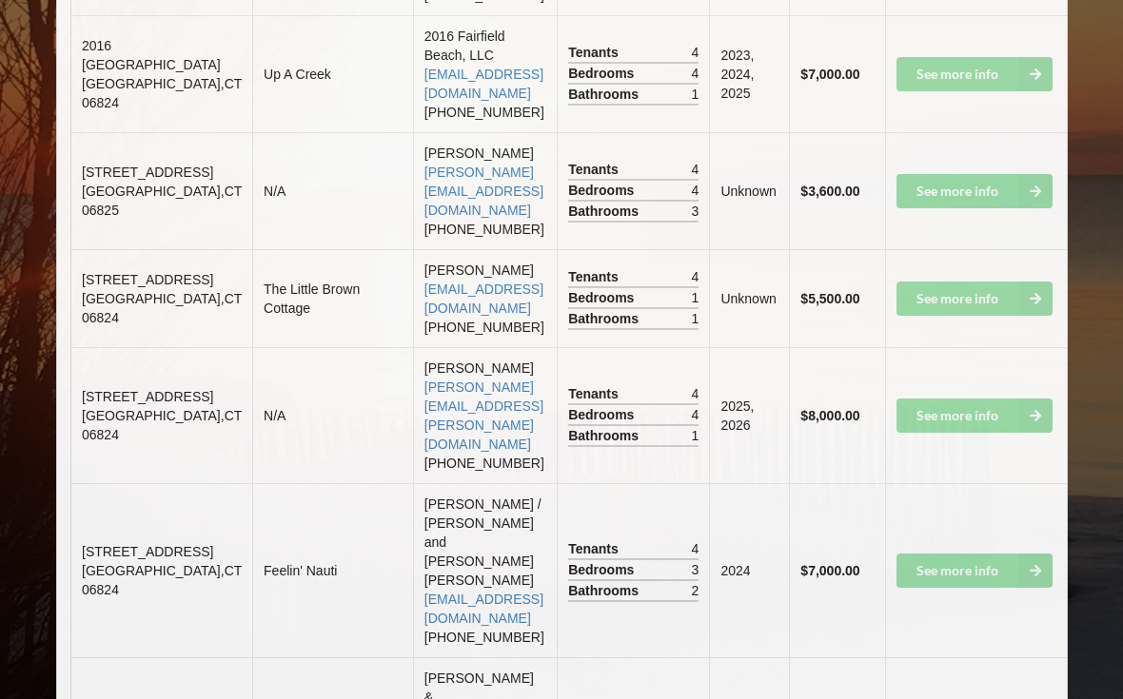
click at [141, 347] on td "[STREET_ADDRESS]" at bounding box center [161, 298] width 181 height 98
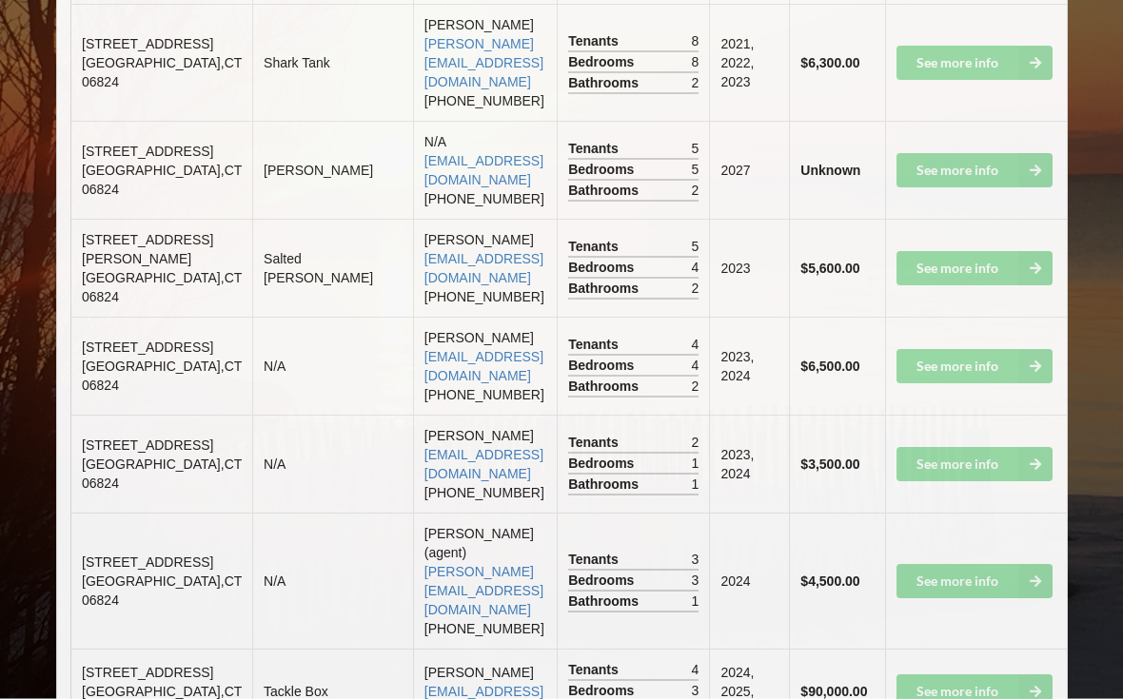
scroll to position [3749, 0]
click at [111, 555] on span "[STREET_ADDRESS]" at bounding box center [147, 562] width 131 height 15
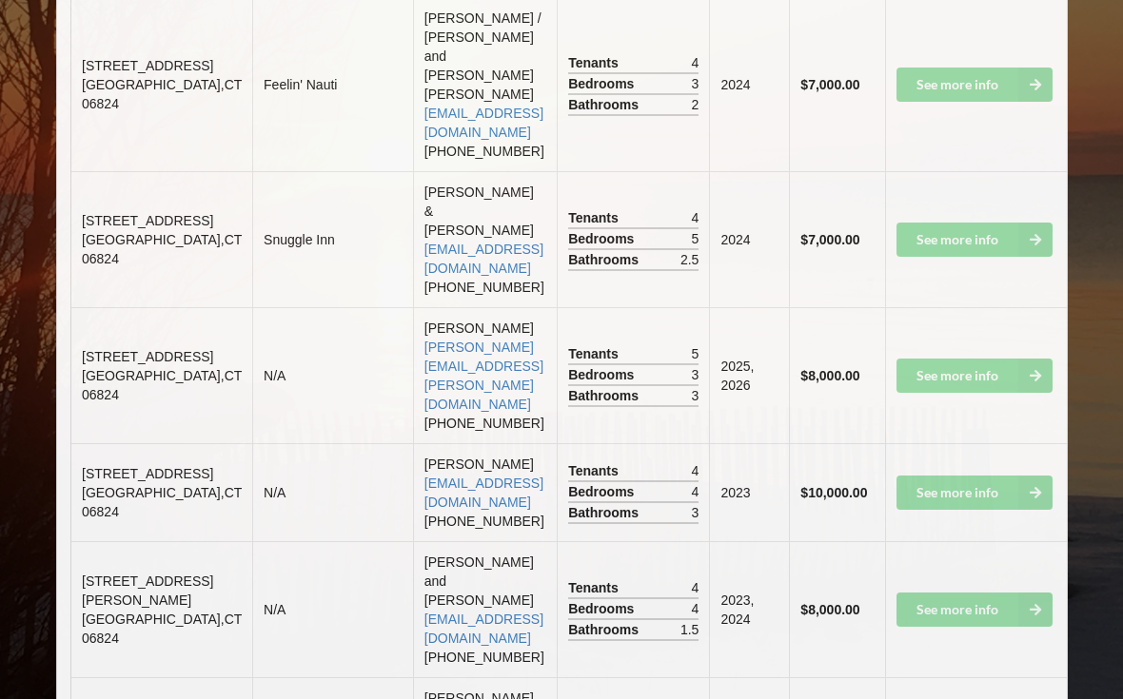
scroll to position [2939, 0]
